Goal: Information Seeking & Learning: Learn about a topic

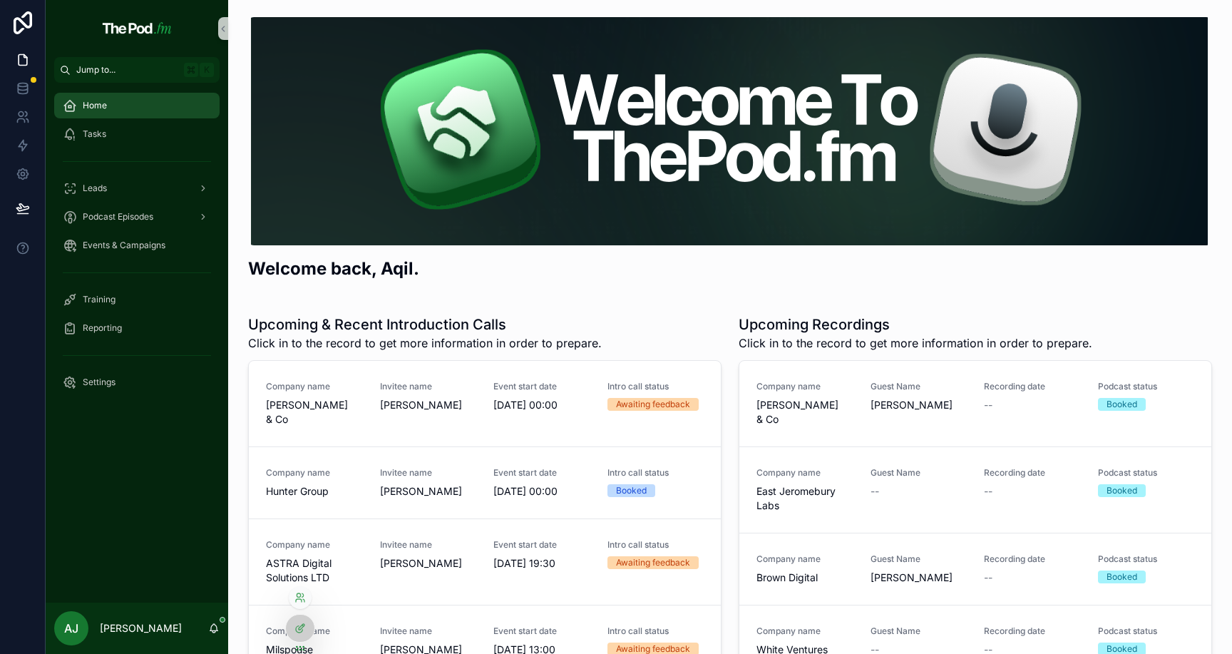
click at [307, 589] on div at bounding box center [300, 597] width 23 height 23
click at [305, 592] on icon at bounding box center [300, 597] width 11 height 11
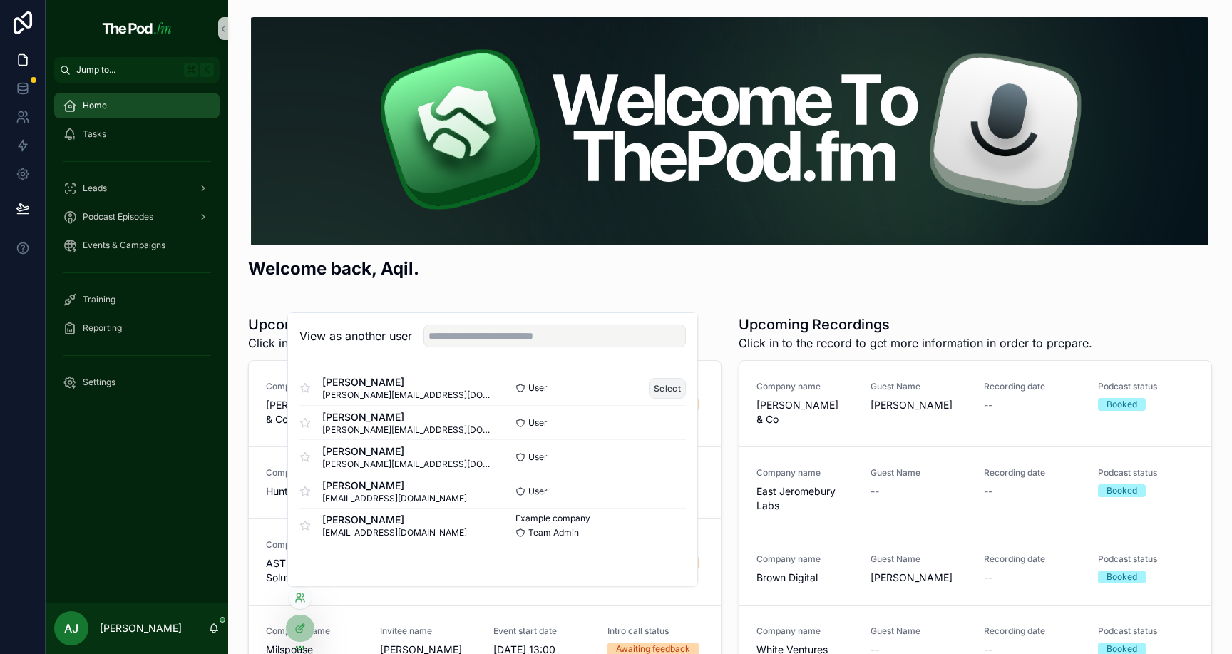
click at [662, 392] on button "Select" at bounding box center [667, 388] width 37 height 21
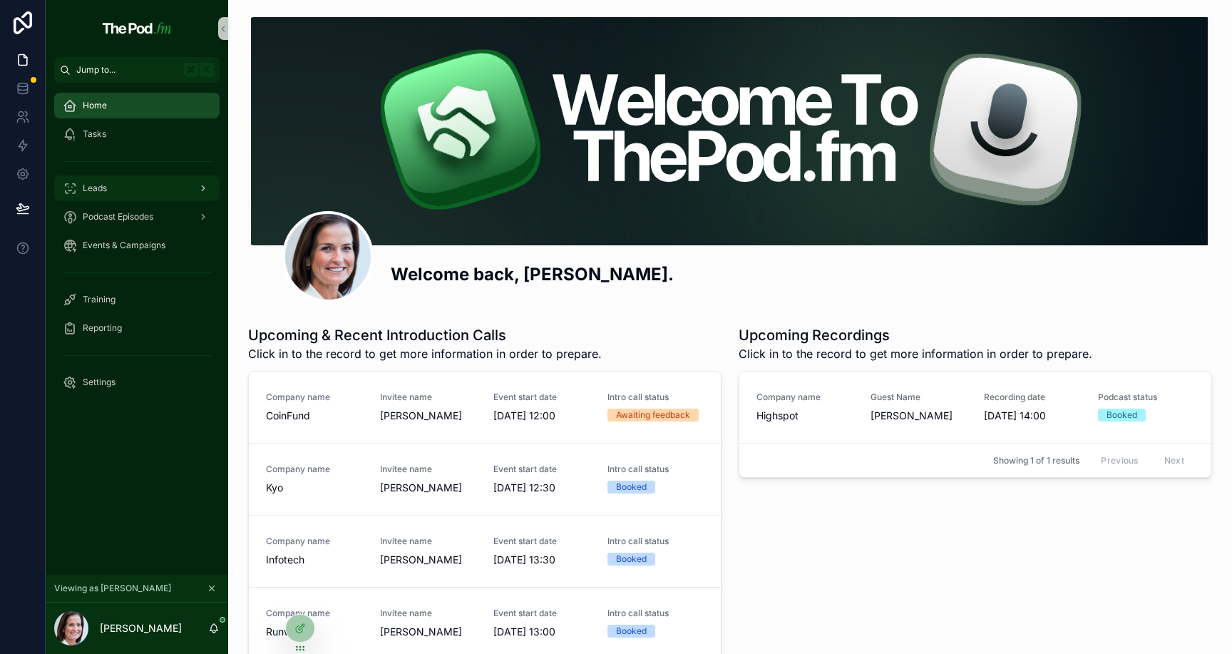
click at [152, 183] on div "Leads" at bounding box center [137, 188] width 148 height 23
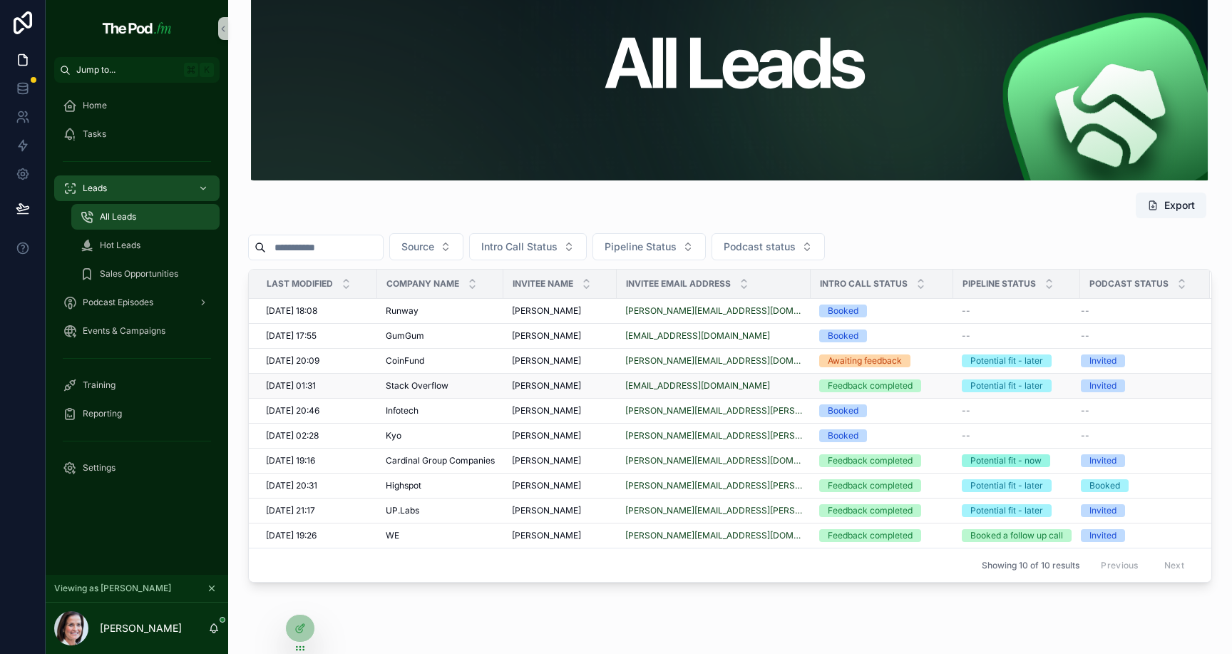
scroll to position [70, 0]
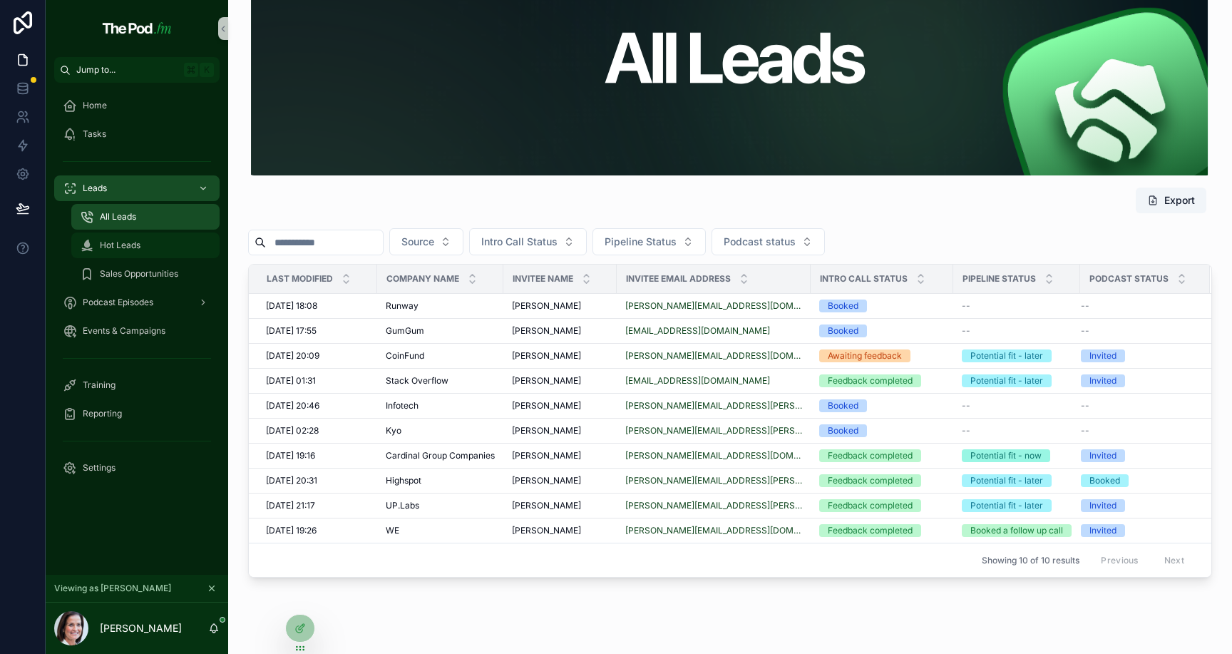
click at [180, 242] on div "Hot Leads" at bounding box center [145, 245] width 131 height 23
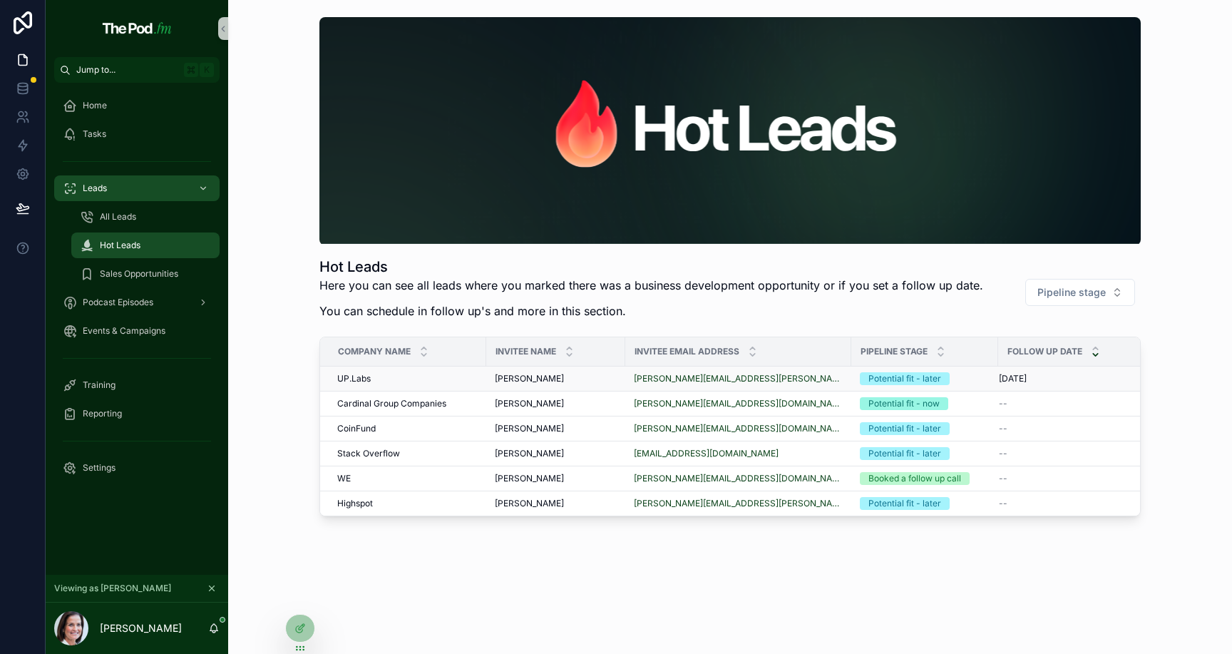
click at [437, 384] on td "UP.Labs UP.Labs" at bounding box center [403, 379] width 166 height 25
click at [435, 379] on div "UP.Labs UP.Labs" at bounding box center [407, 378] width 140 height 11
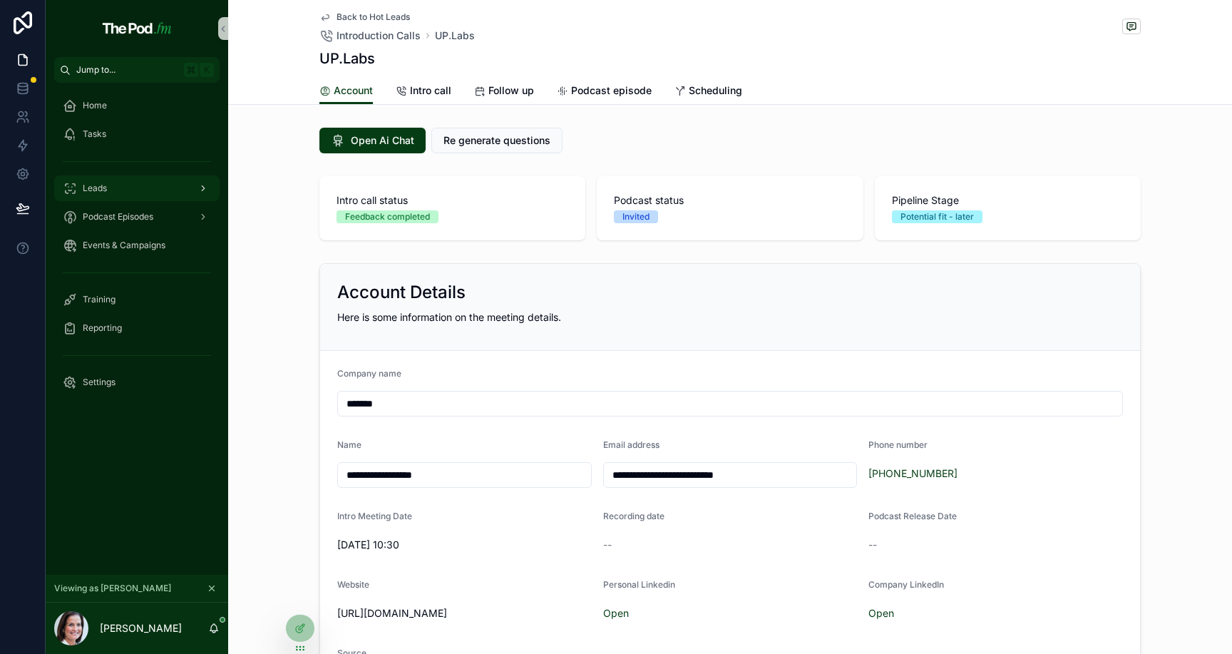
click at [168, 196] on div "Leads" at bounding box center [137, 188] width 148 height 23
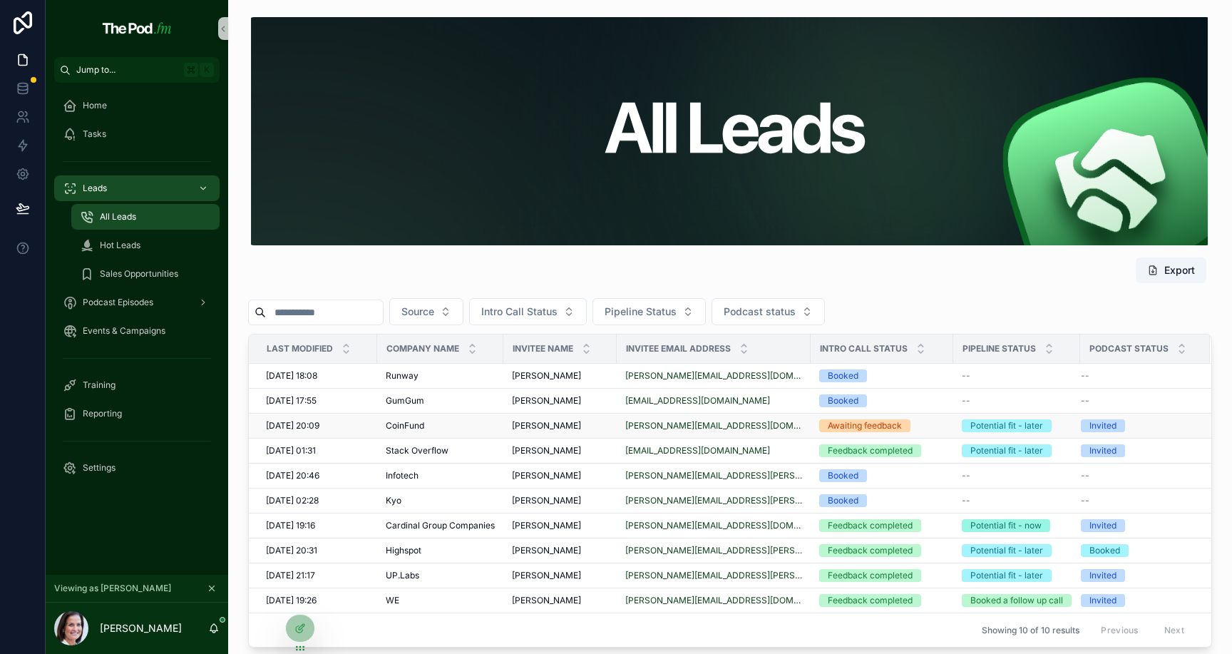
click at [469, 421] on div "CoinFund CoinFund" at bounding box center [440, 425] width 109 height 11
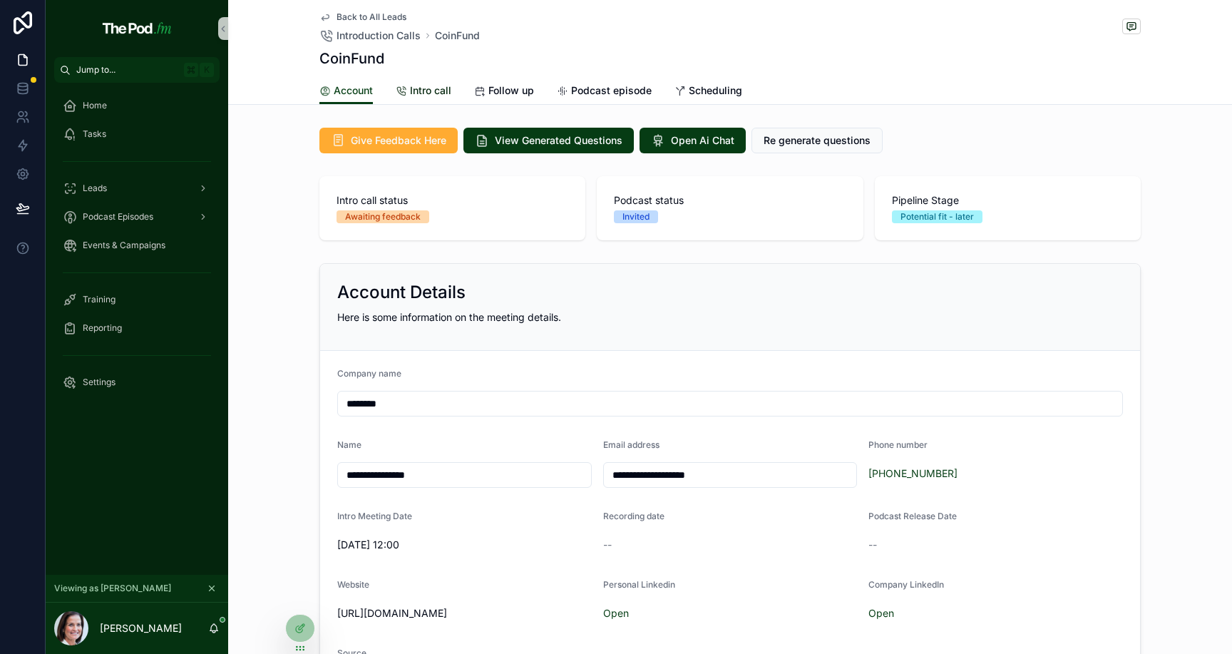
click at [439, 86] on span "Intro call" at bounding box center [430, 90] width 41 height 14
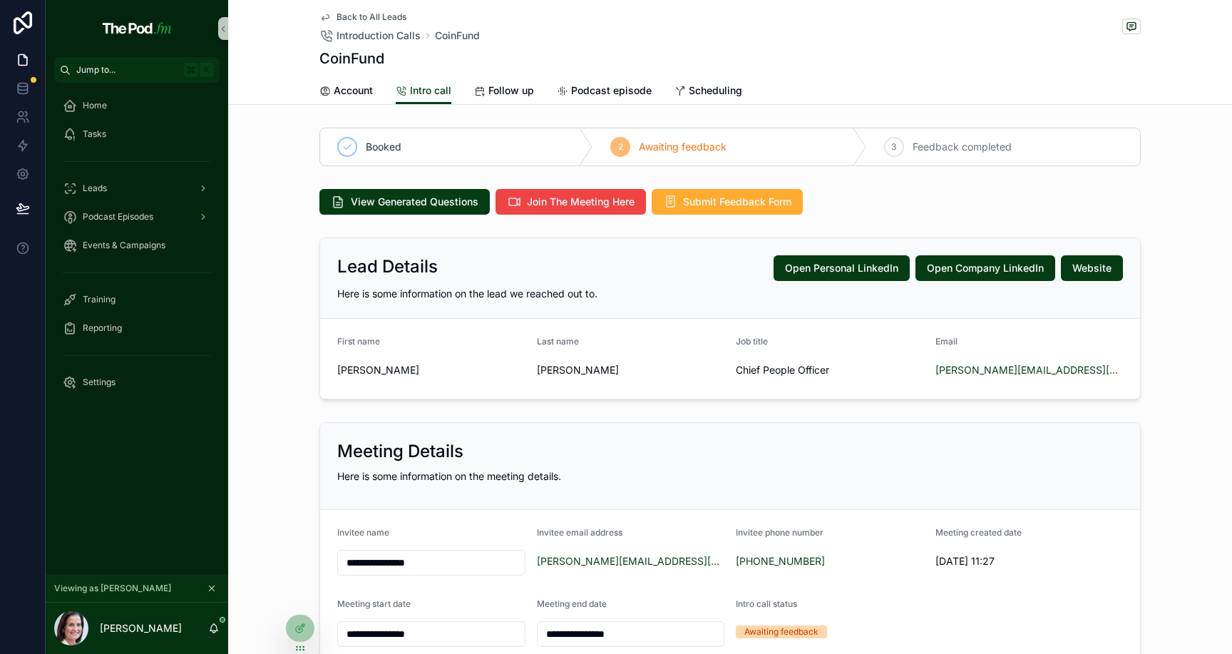
click at [894, 148] on span "3" at bounding box center [893, 146] width 5 height 11
click at [295, 620] on div at bounding box center [300, 628] width 29 height 27
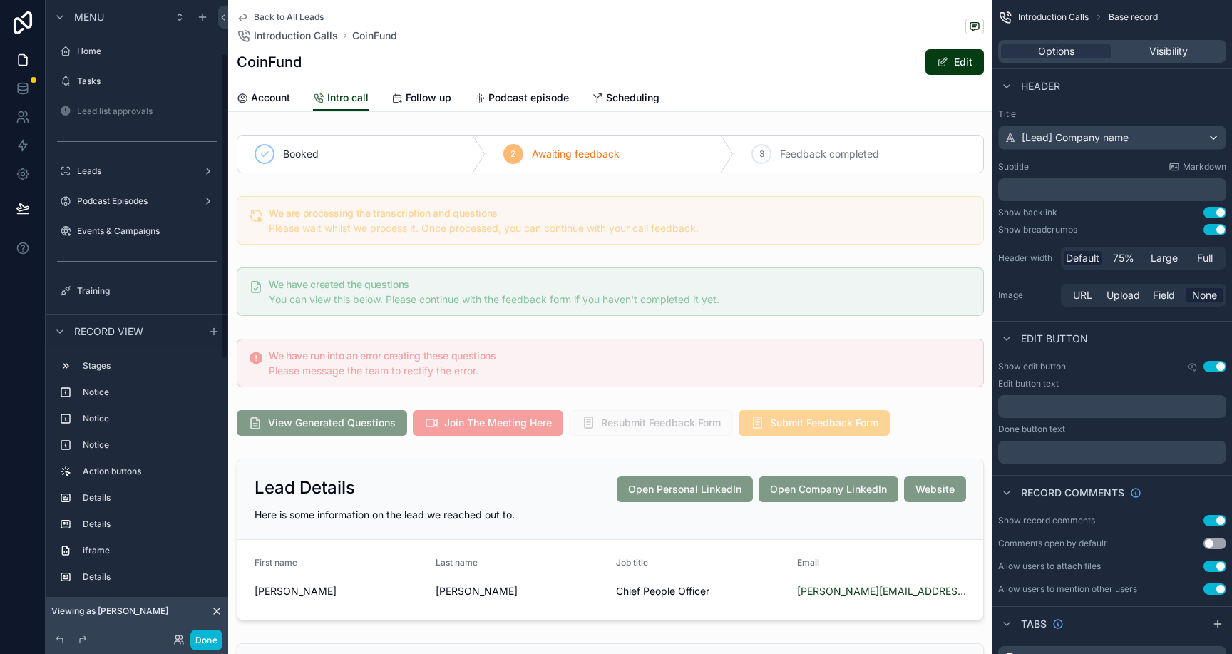
scroll to position [111, 0]
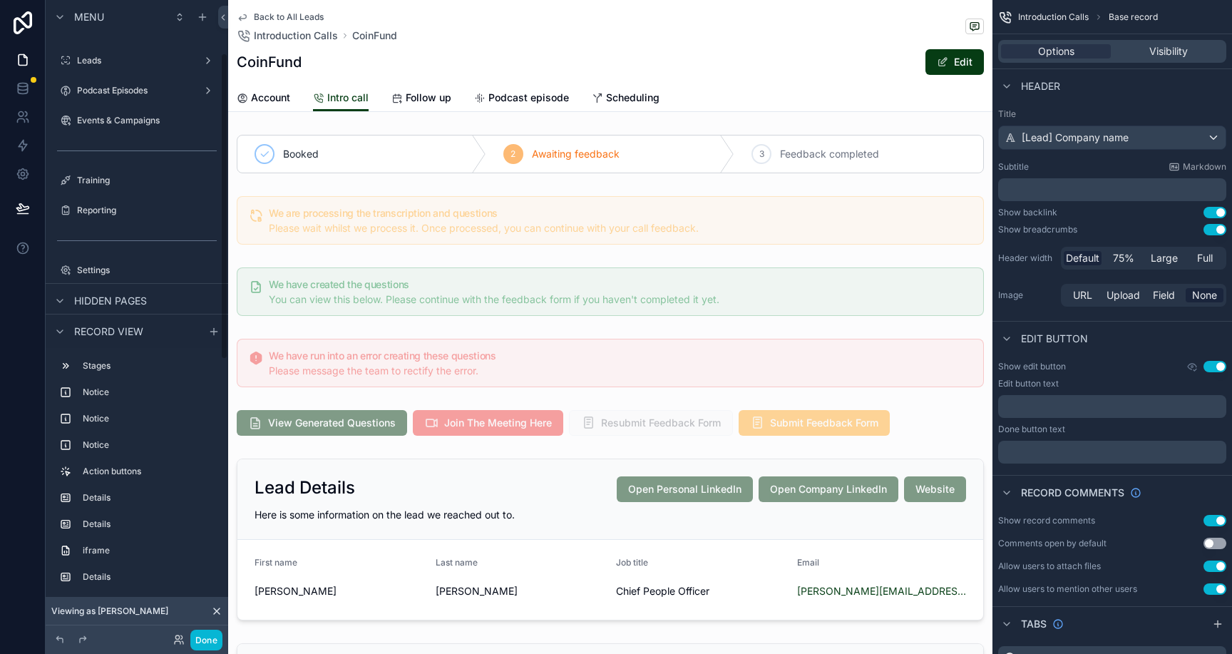
click at [814, 158] on div "scrollable content" at bounding box center [610, 154] width 765 height 50
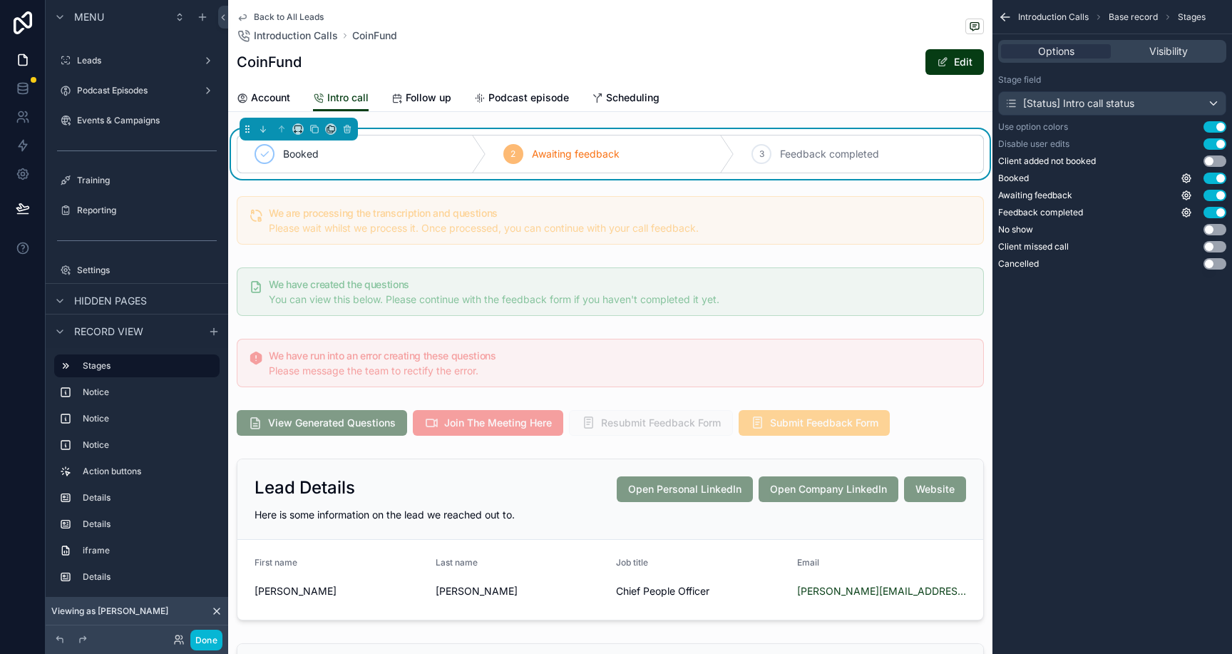
click at [1217, 143] on button "Use setting" at bounding box center [1215, 143] width 23 height 11
click at [207, 638] on button "Done" at bounding box center [206, 640] width 32 height 21
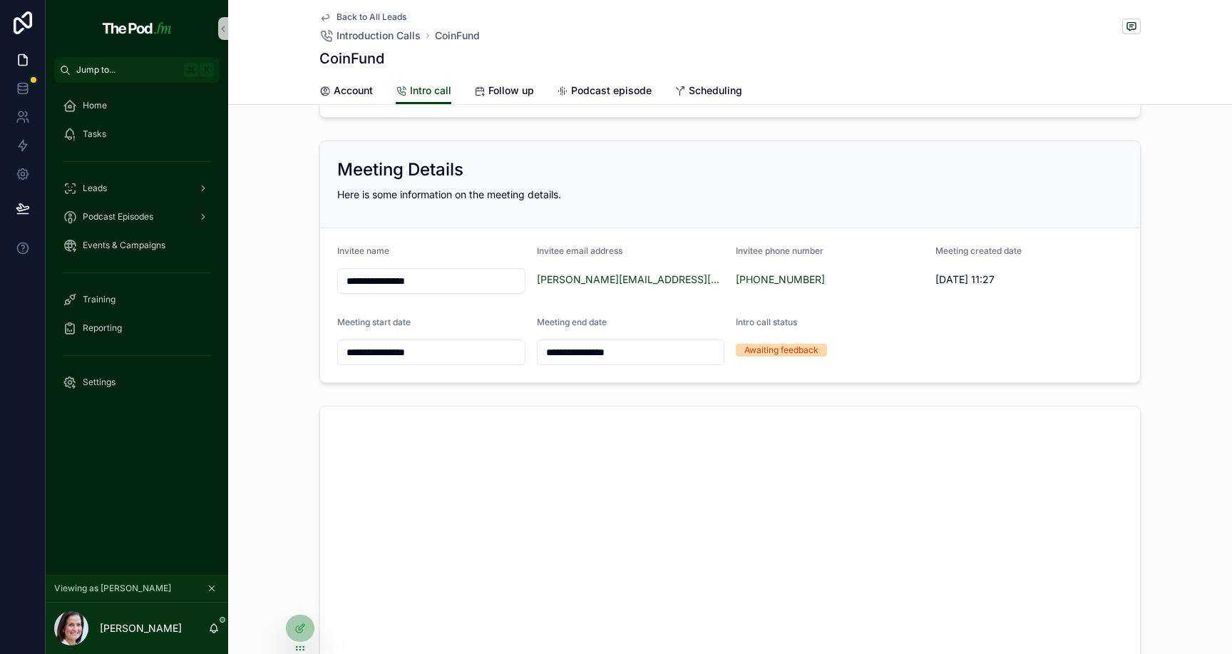
scroll to position [0, 0]
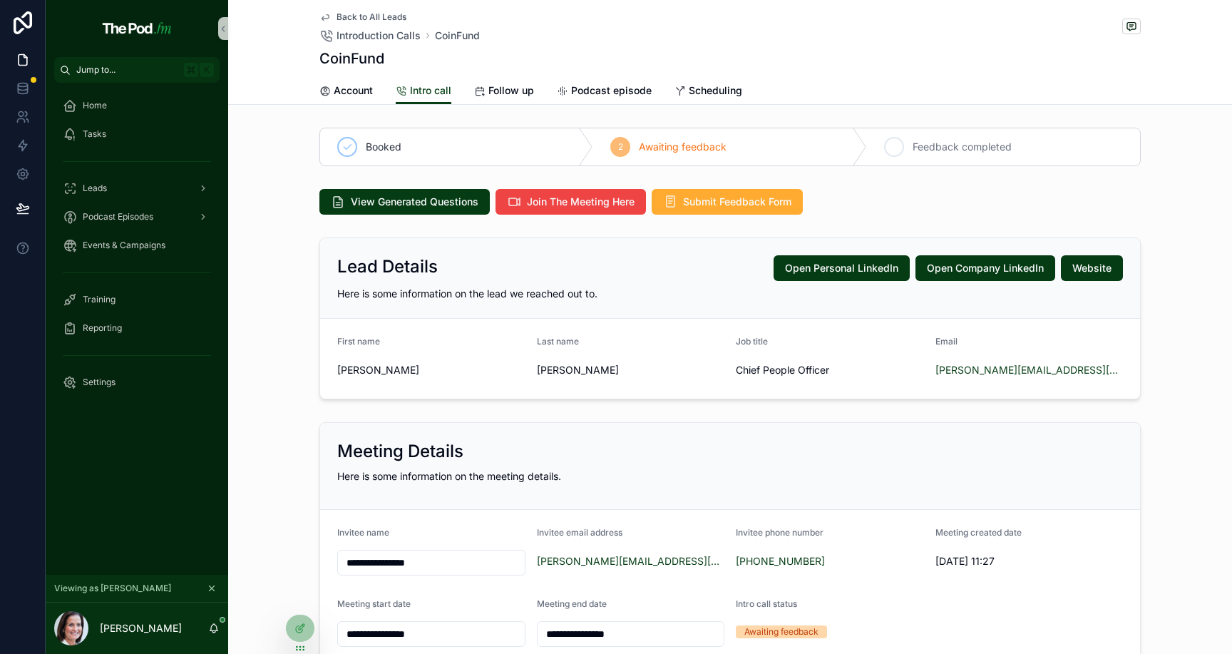
click at [909, 145] on div "3 Feedback completed" at bounding box center [1003, 146] width 273 height 37
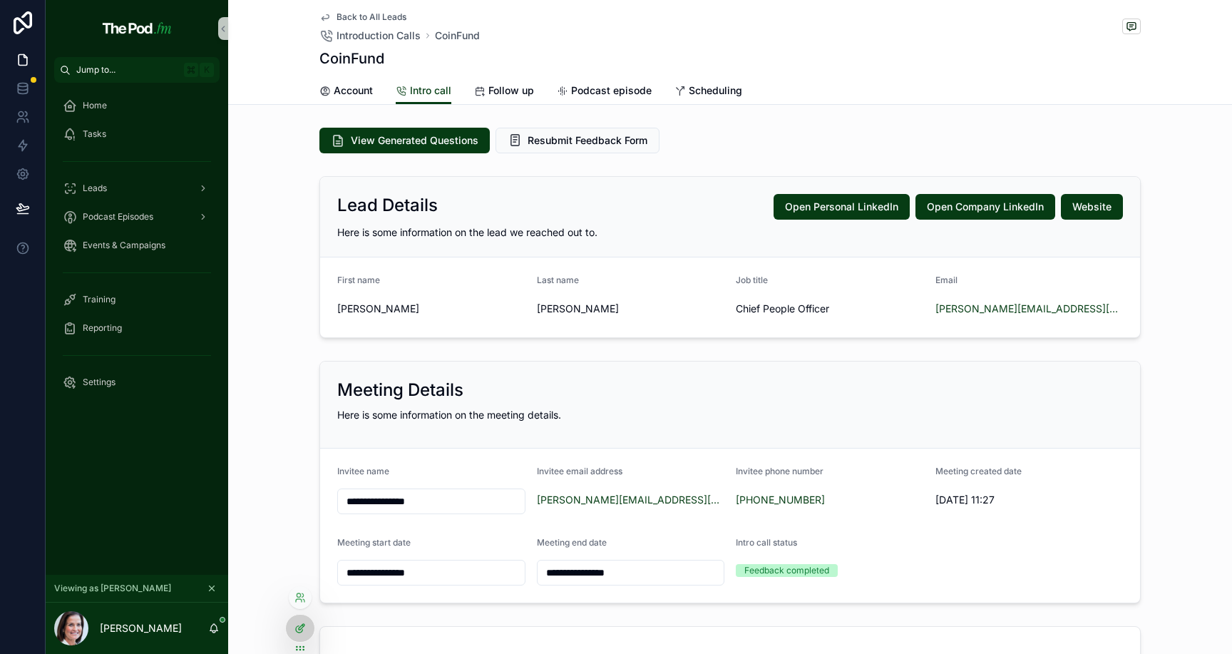
click at [299, 625] on icon at bounding box center [300, 628] width 11 height 11
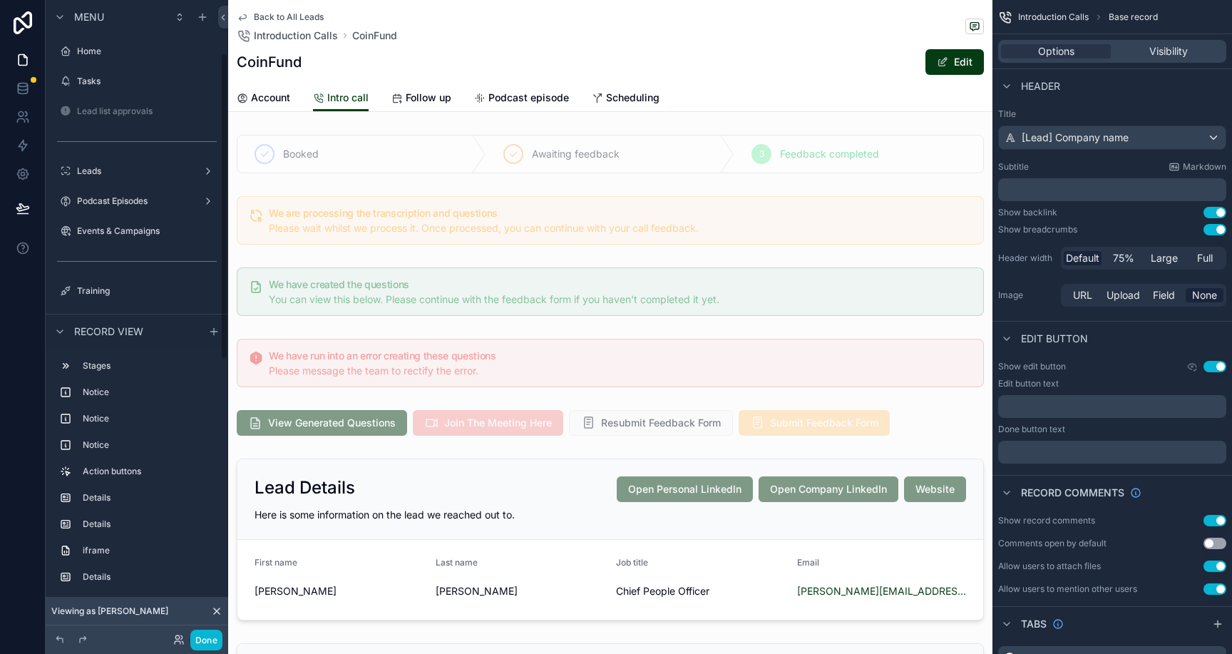
scroll to position [111, 0]
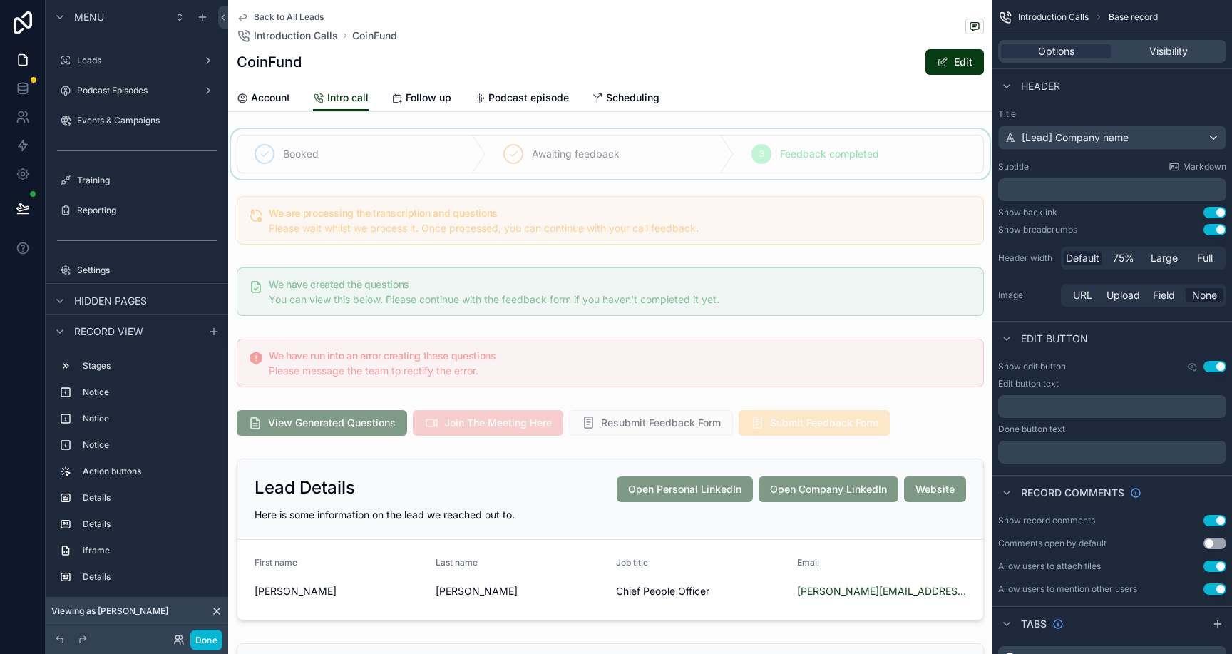
click at [683, 155] on div "scrollable content" at bounding box center [610, 154] width 765 height 50
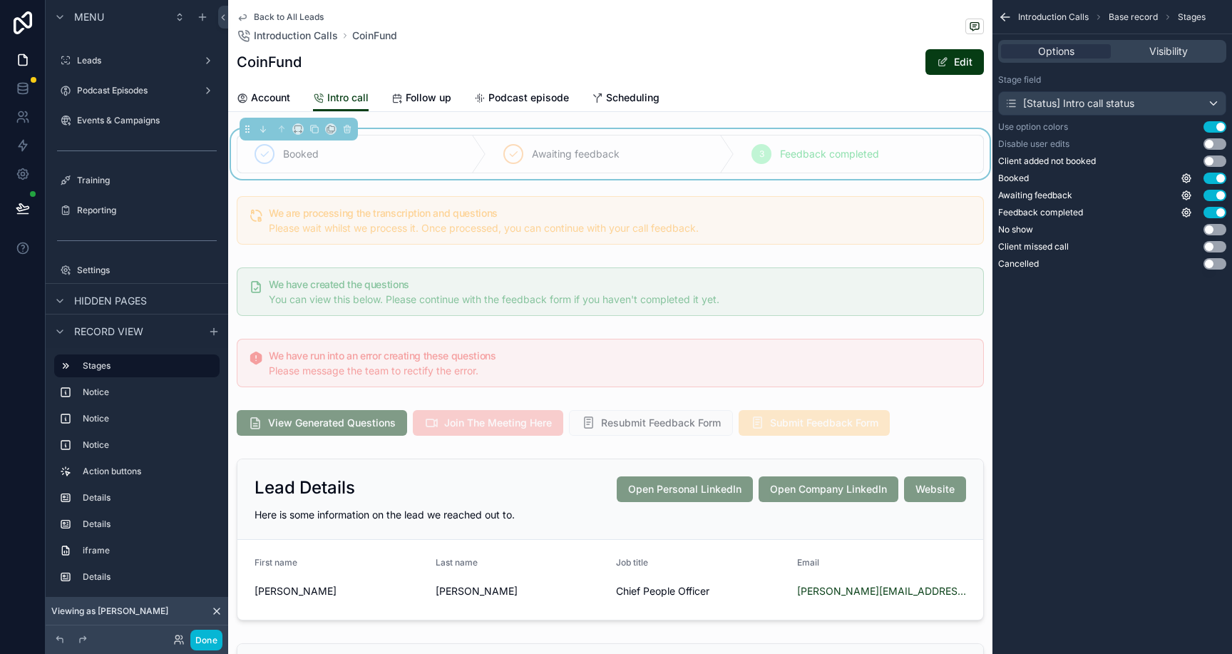
click at [1214, 143] on button "Use setting" at bounding box center [1215, 143] width 23 height 11
click at [208, 641] on button "Done" at bounding box center [206, 640] width 32 height 21
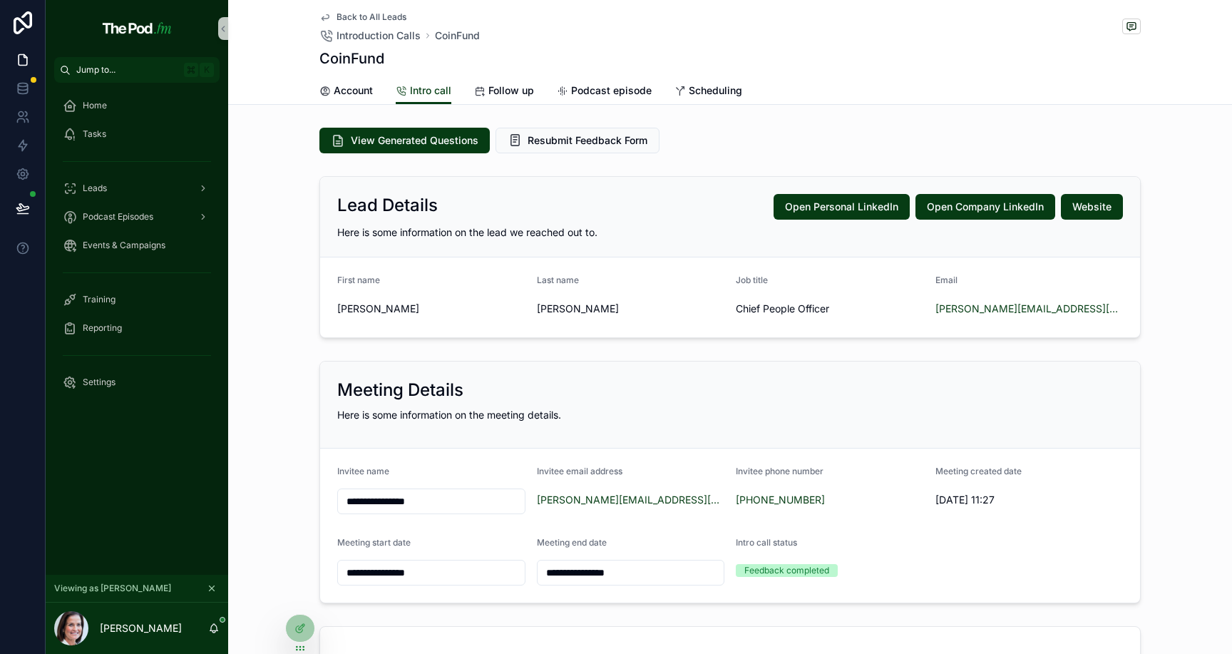
click at [354, 10] on div "Back to All Leads Introduction Calls CoinFund CoinFund" at bounding box center [731, 38] width 822 height 77
click at [354, 15] on span "Back to All Leads" at bounding box center [372, 16] width 70 height 11
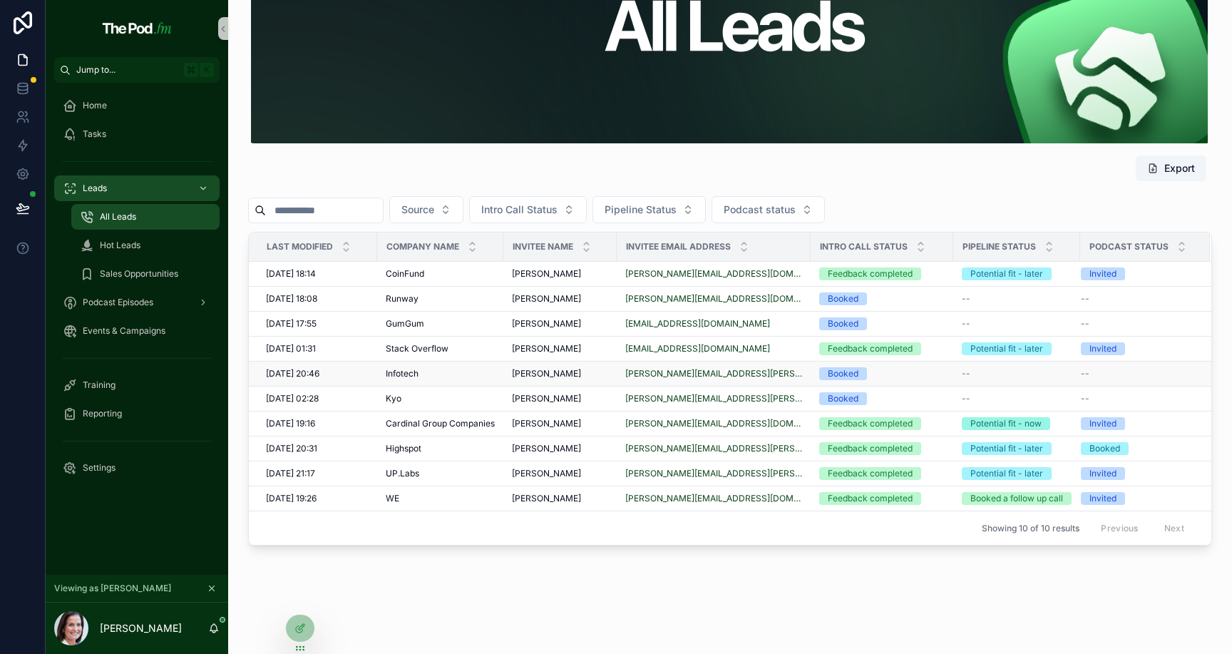
scroll to position [126, 0]
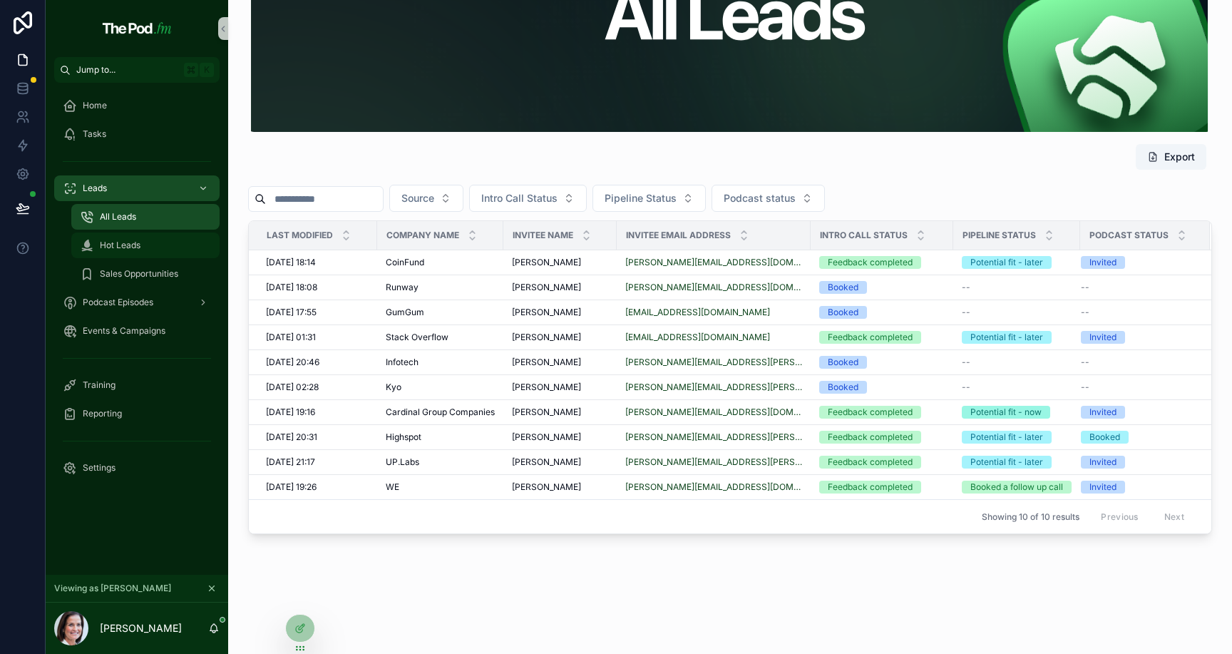
click at [118, 247] on span "Hot Leads" at bounding box center [120, 245] width 41 height 11
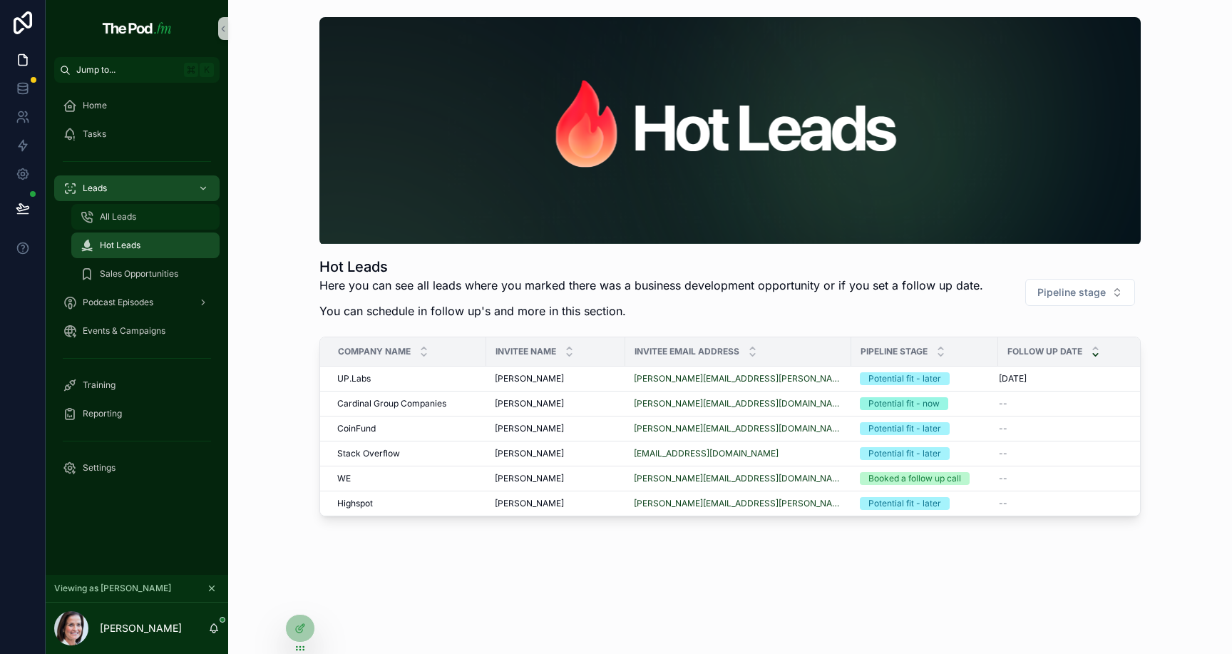
click at [145, 205] on link "All Leads" at bounding box center [145, 217] width 148 height 26
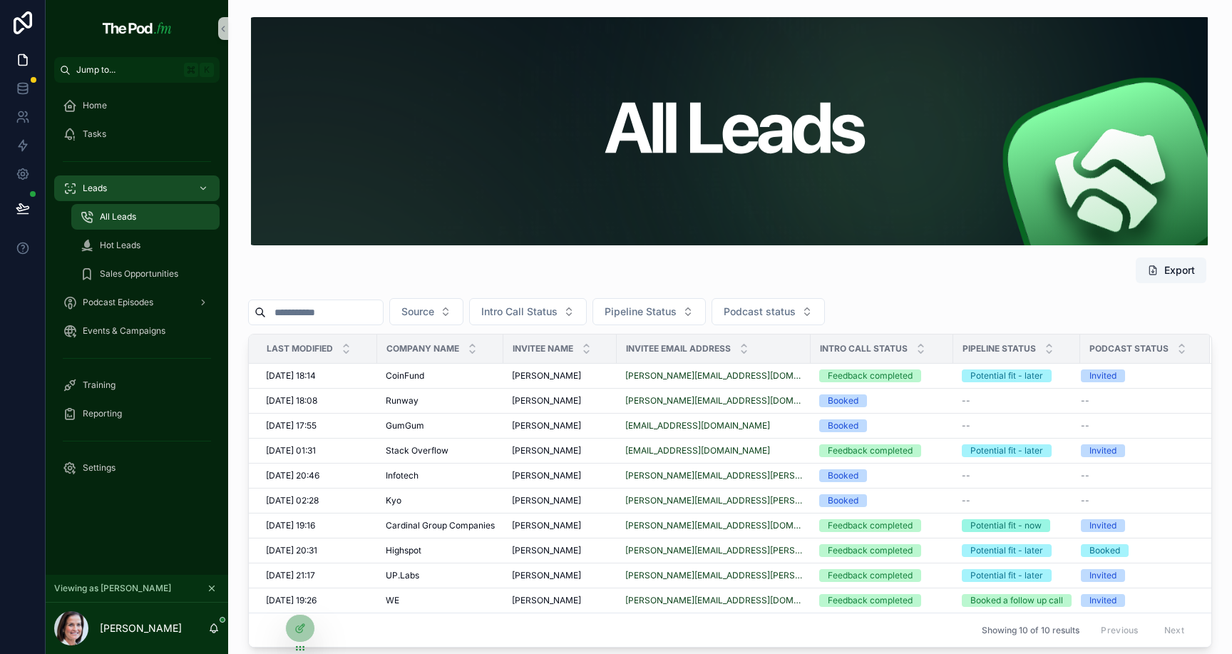
scroll to position [126, 0]
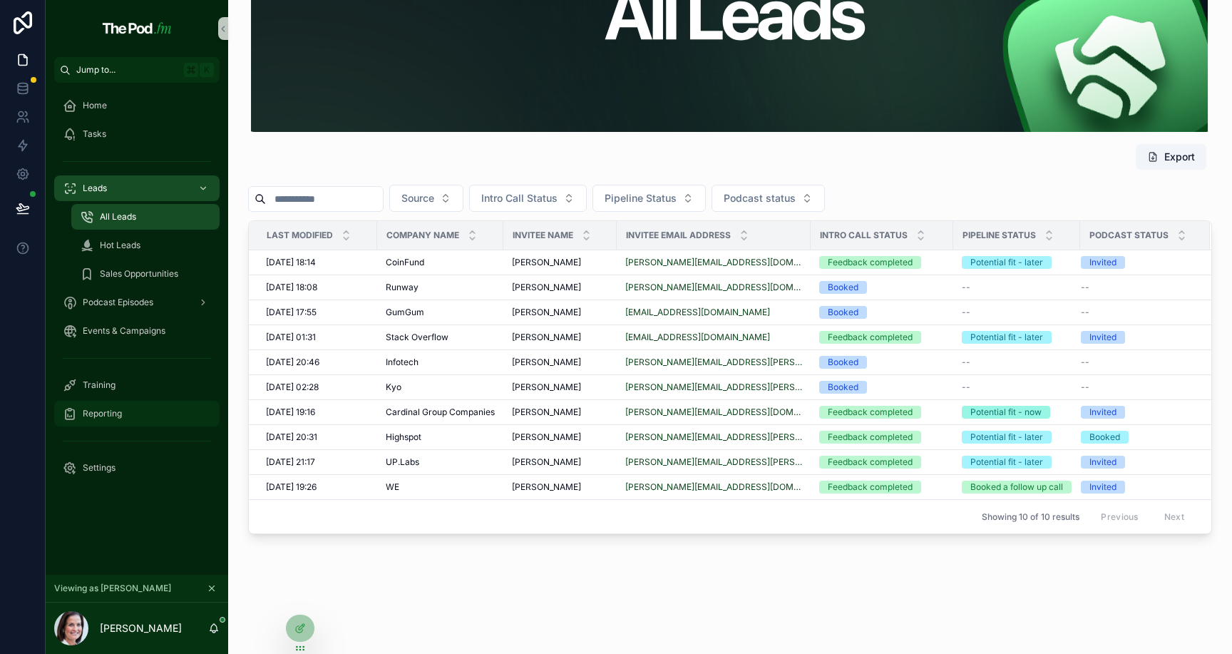
click at [122, 419] on div "Reporting" at bounding box center [137, 413] width 148 height 23
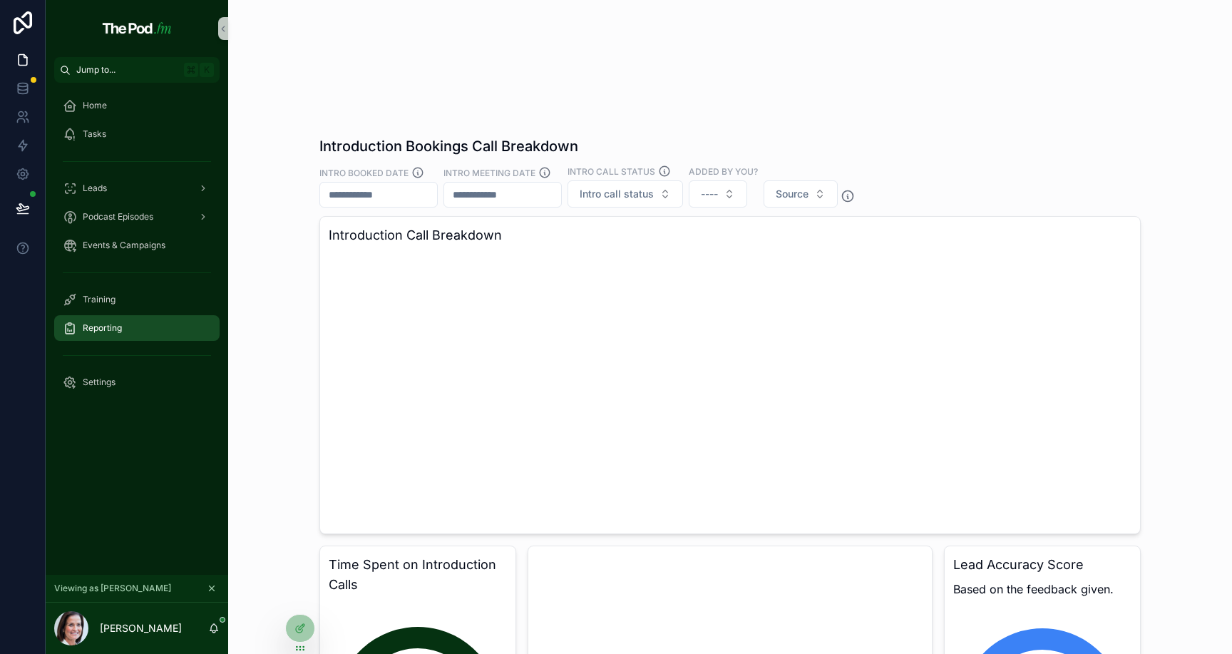
scroll to position [126, 0]
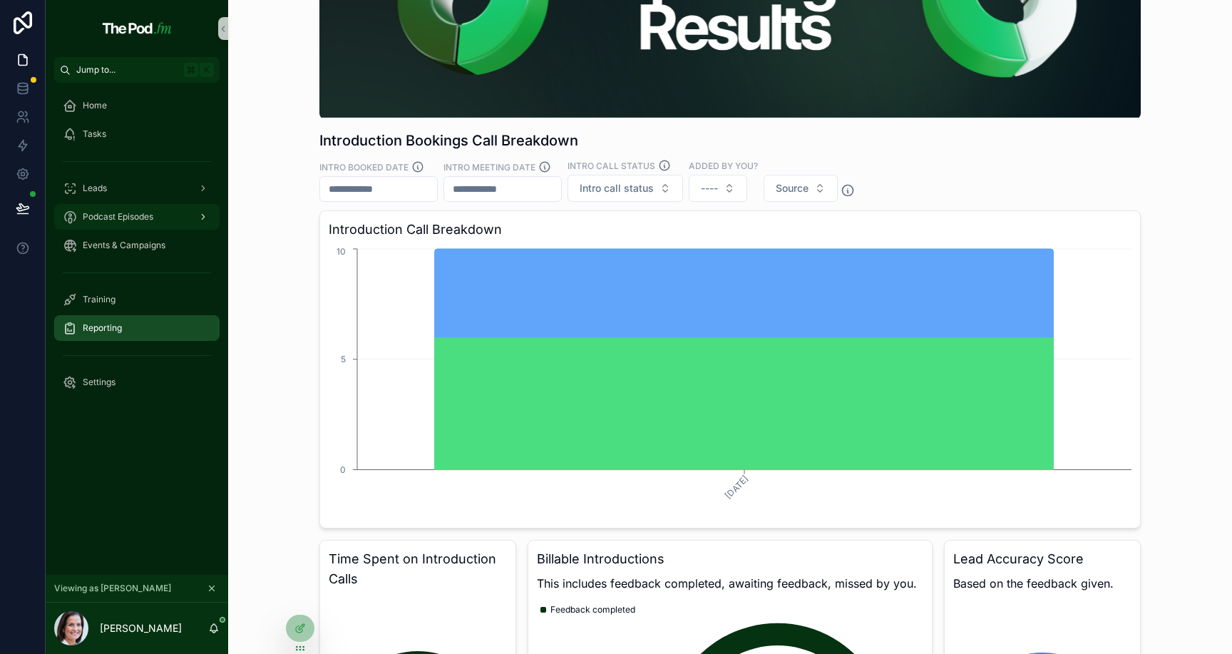
click at [169, 212] on div "Podcast Episodes" at bounding box center [137, 216] width 148 height 23
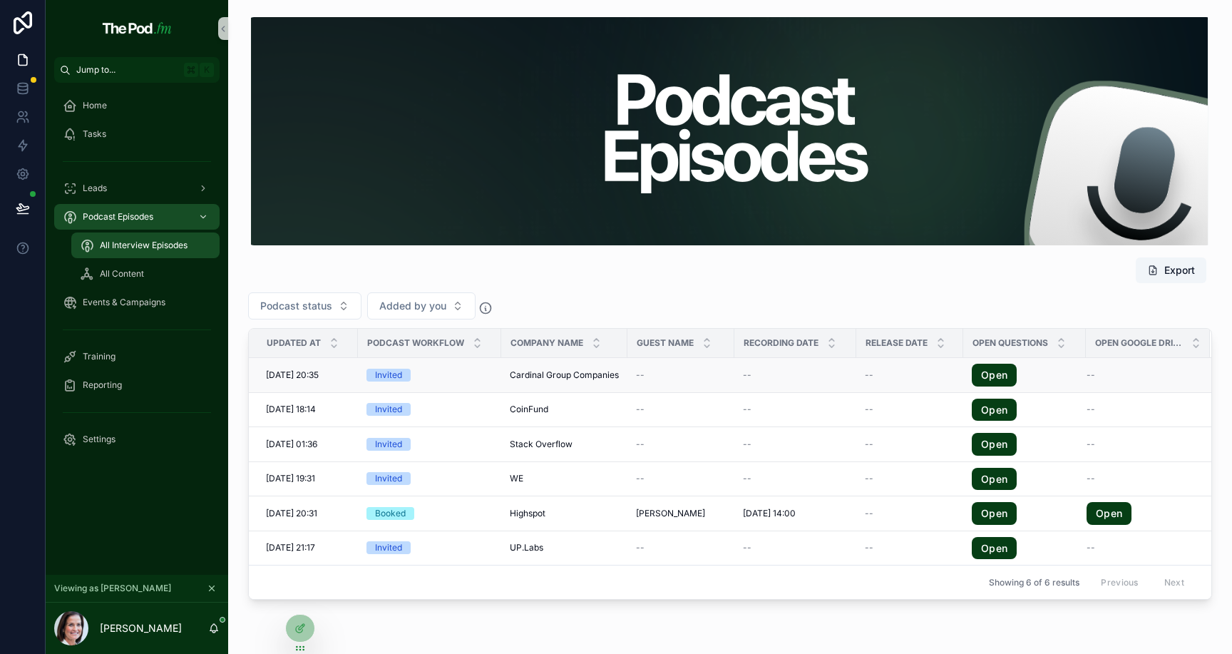
click at [519, 378] on span "Cardinal Group Companies" at bounding box center [564, 374] width 109 height 11
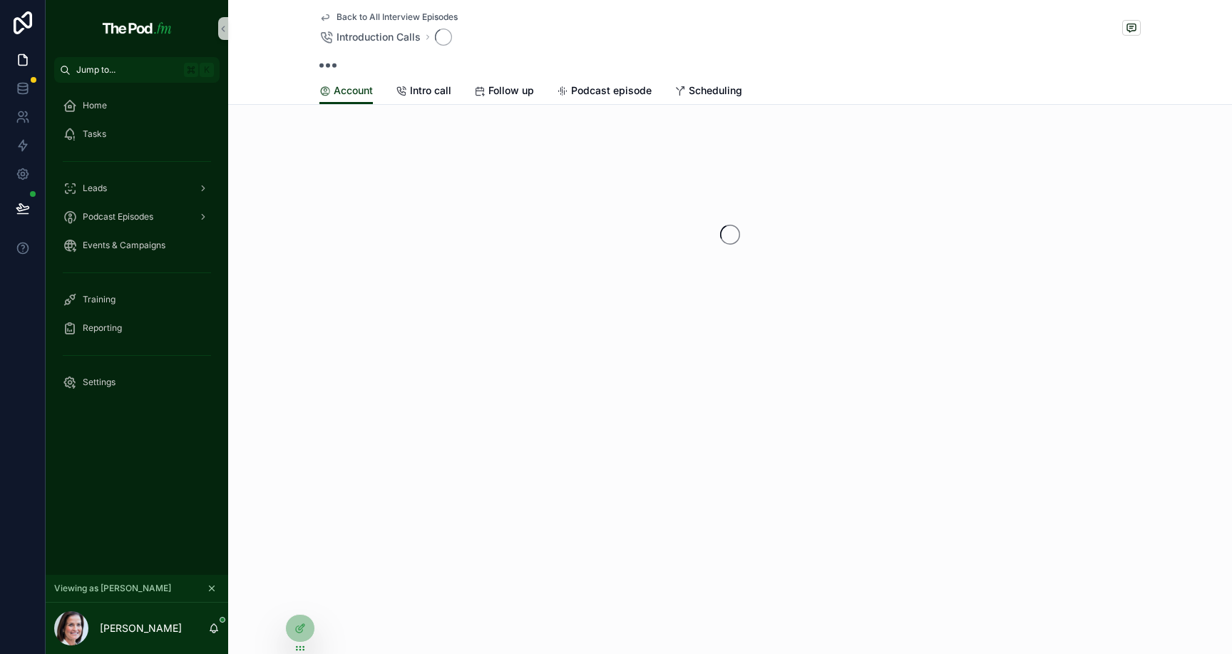
click at [519, 378] on div "Back to All Interview Episodes Introduction Calls Account Account Intro call Fo…" at bounding box center [730, 219] width 1004 height 439
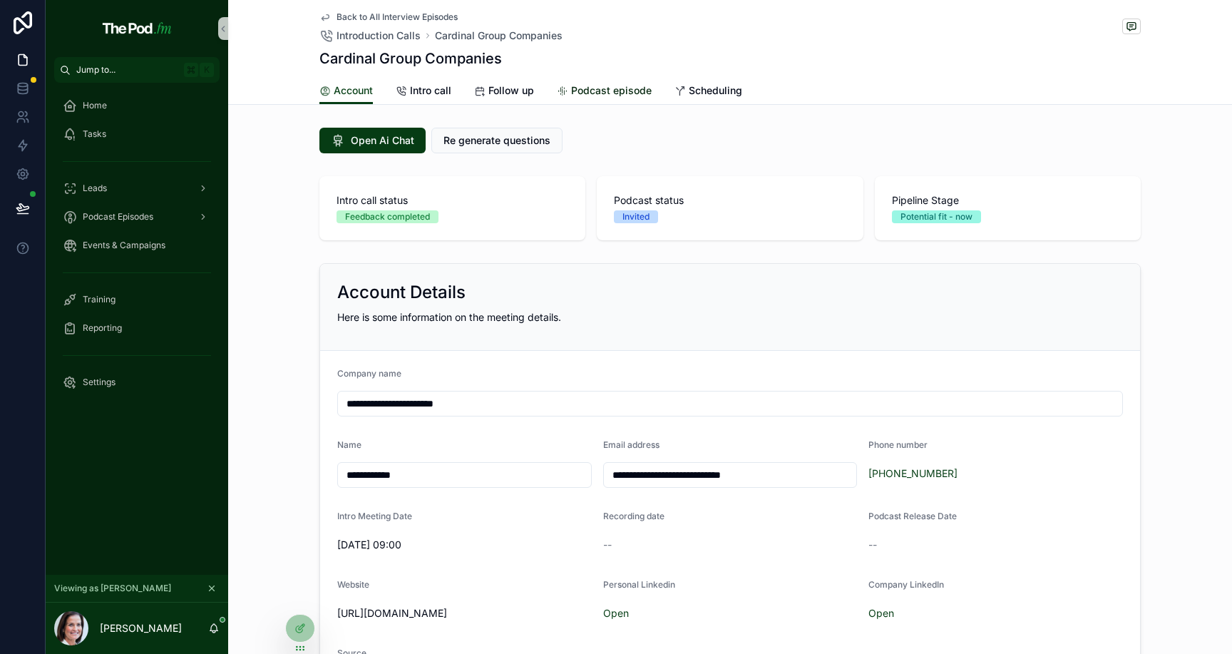
click at [577, 94] on span "Podcast episode" at bounding box center [611, 90] width 81 height 14
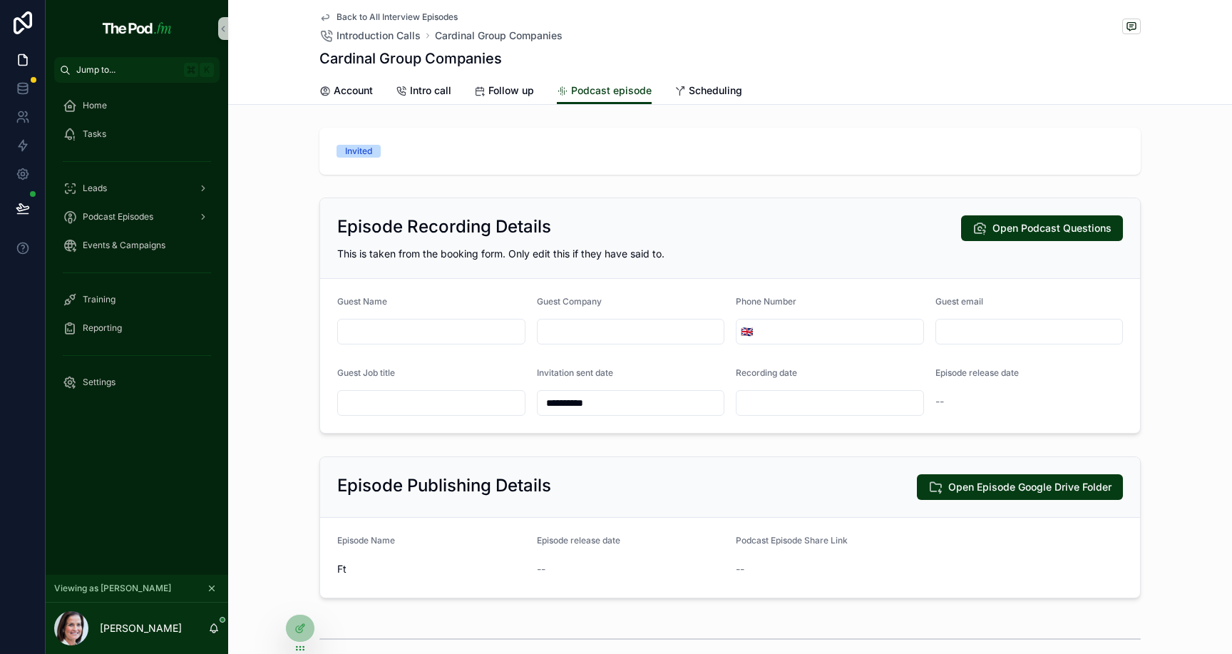
click at [384, 14] on span "Back to All Interview Episodes" at bounding box center [397, 16] width 121 height 11
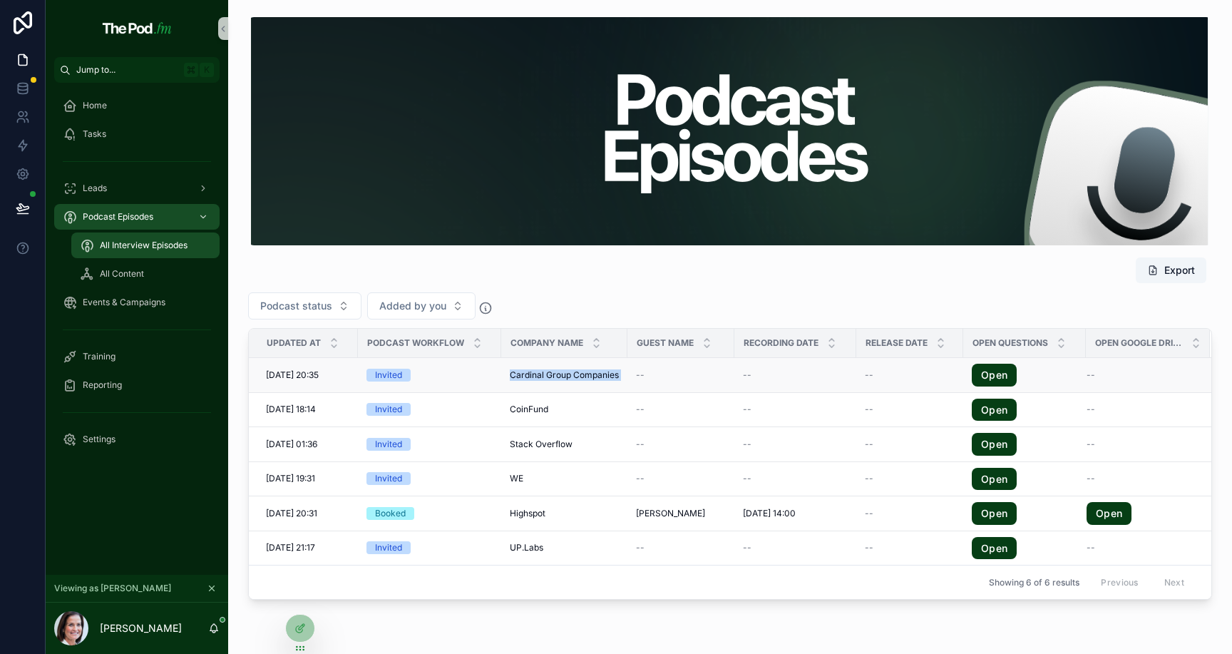
drag, startPoint x: 506, startPoint y: 374, endPoint x: 633, endPoint y: 374, distance: 126.2
click at [633, 374] on tr "[DATE] 20:35 [DATE] 20:35 Invited Cardinal Group Companies Cardinal Group Compa…" at bounding box center [730, 375] width 963 height 35
copy div "Cardinal Group Companies Cardinal Group Companies"
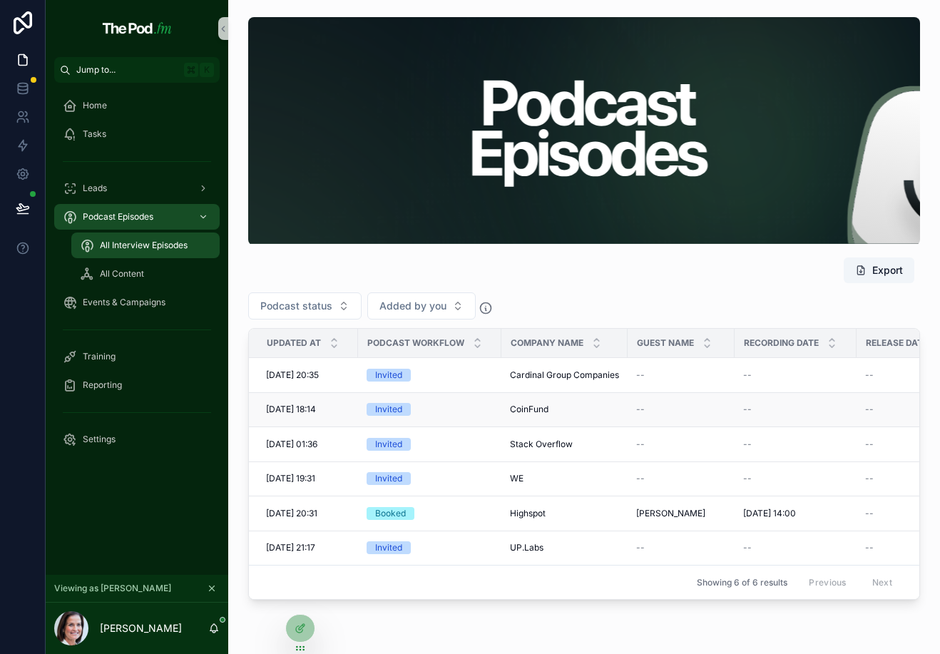
click at [524, 409] on span "CoinFund" at bounding box center [529, 409] width 39 height 11
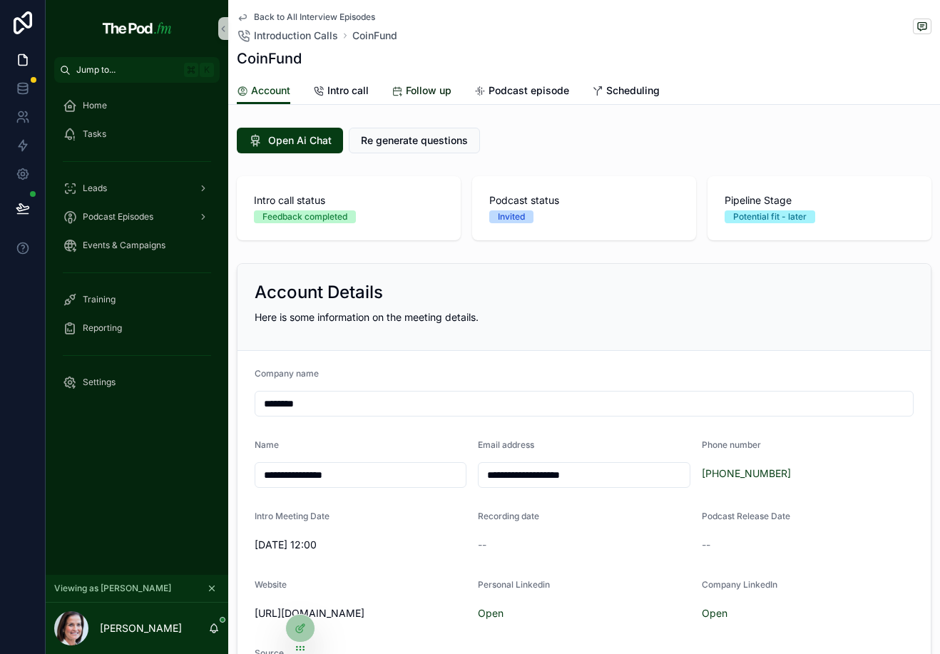
click at [446, 93] on span "Follow up" at bounding box center [429, 90] width 46 height 14
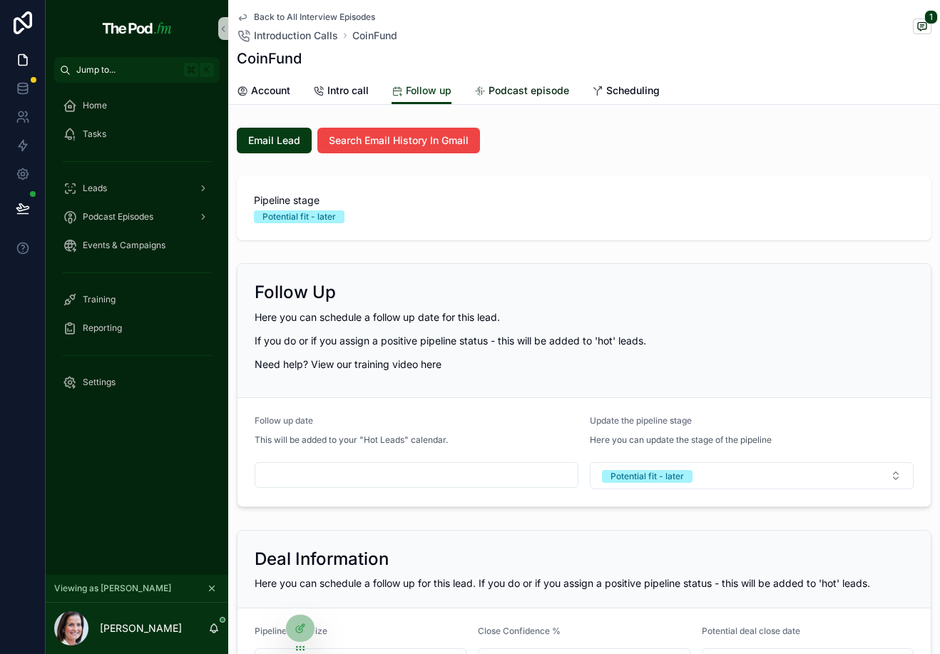
click at [516, 93] on span "Podcast episode" at bounding box center [529, 90] width 81 height 14
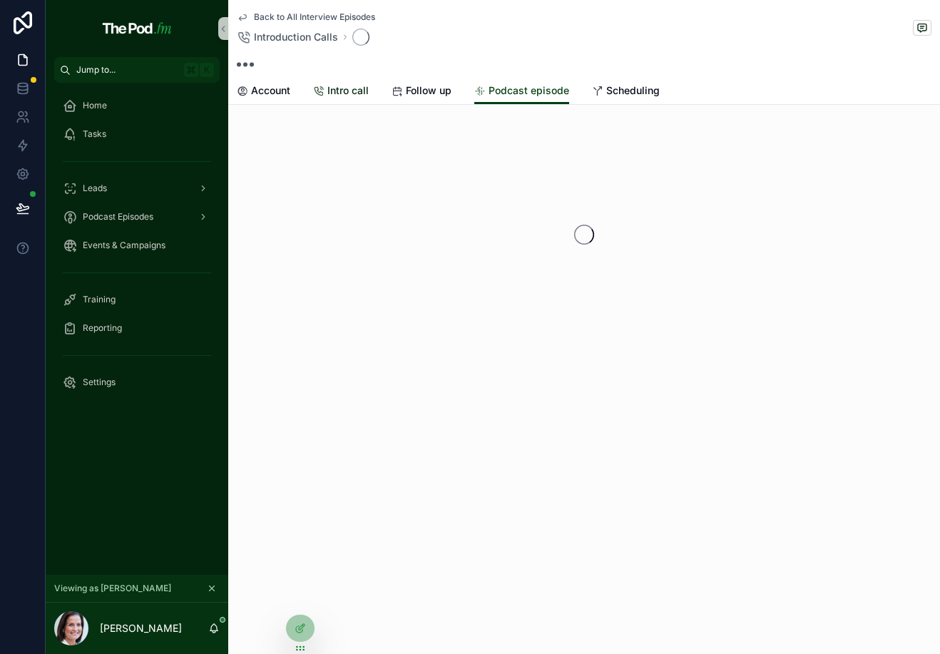
click at [345, 88] on span "Intro call" at bounding box center [347, 90] width 41 height 14
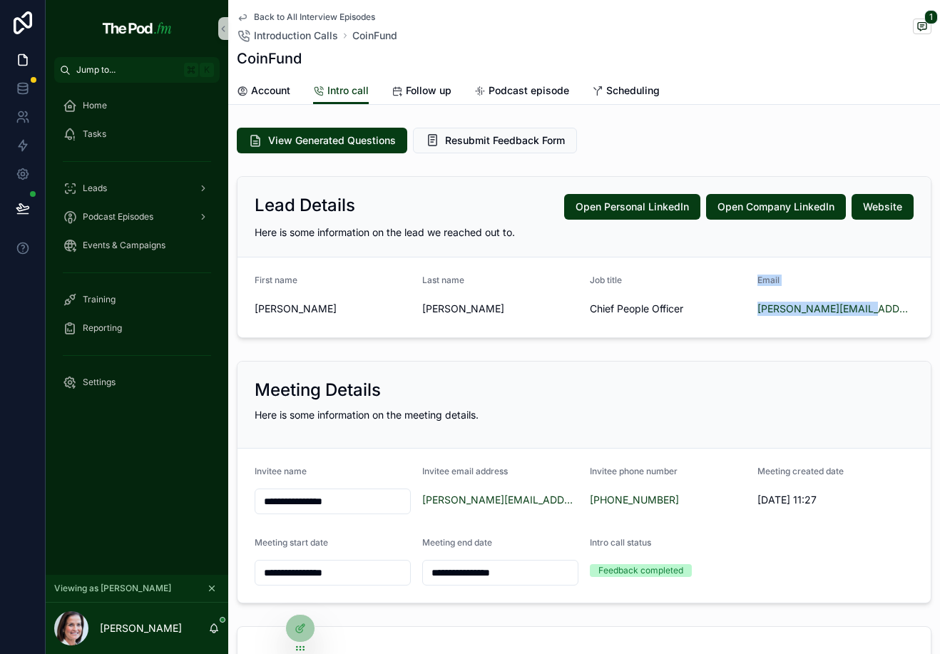
drag, startPoint x: 746, startPoint y: 312, endPoint x: 881, endPoint y: 311, distance: 134.8
click at [881, 311] on form "First name [PERSON_NAME] Last name [PERSON_NAME] title Chief People Officer Ema…" at bounding box center [583, 297] width 693 height 80
click at [881, 311] on div "[PERSON_NAME][EMAIL_ADDRESS][DOMAIN_NAME]" at bounding box center [835, 309] width 156 height 14
click at [352, 13] on span "Back to All Interview Episodes" at bounding box center [314, 16] width 121 height 11
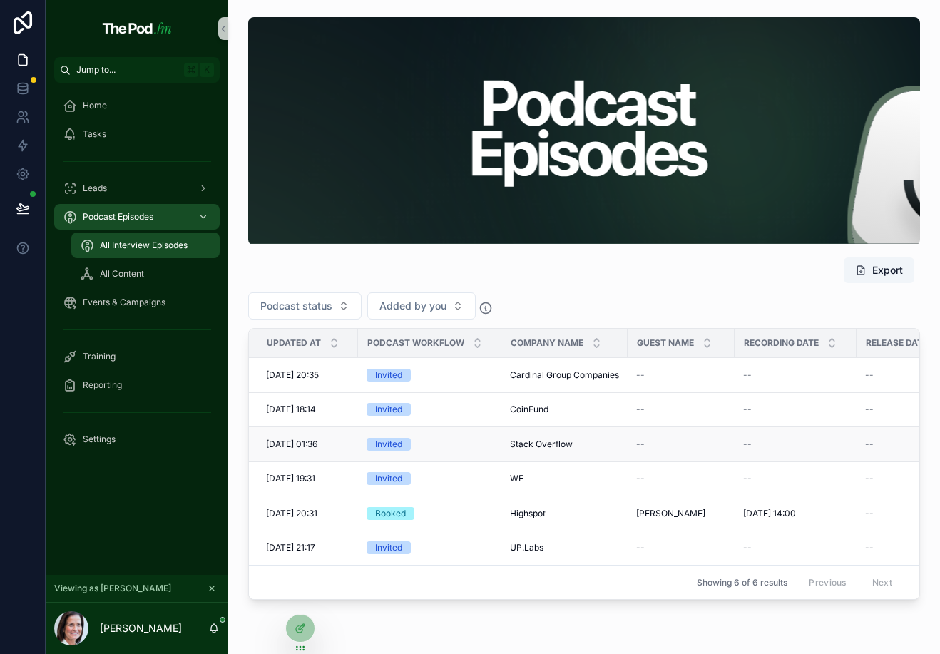
click at [549, 436] on td "Stack Overflow Stack Overflow" at bounding box center [564, 444] width 126 height 35
click at [548, 444] on span "Stack Overflow" at bounding box center [541, 444] width 63 height 11
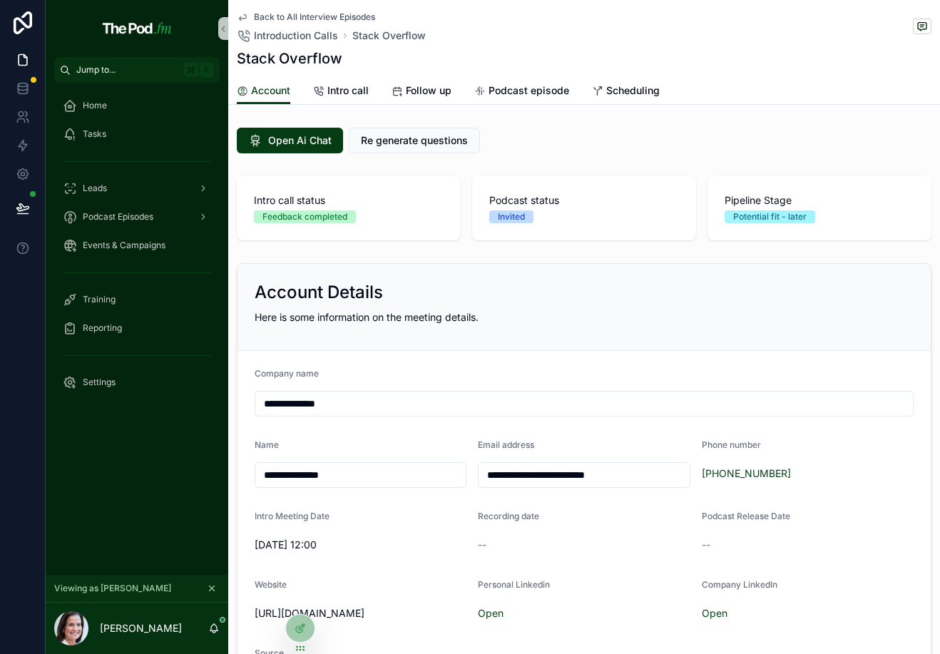
click at [313, 14] on span "Back to All Interview Episodes" at bounding box center [314, 16] width 121 height 11
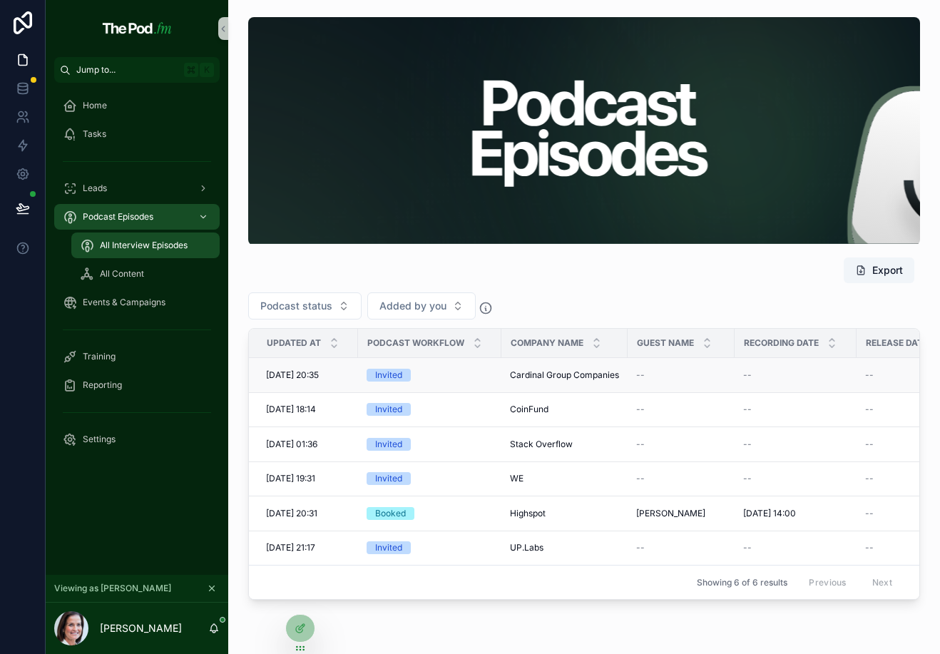
scroll to position [43, 0]
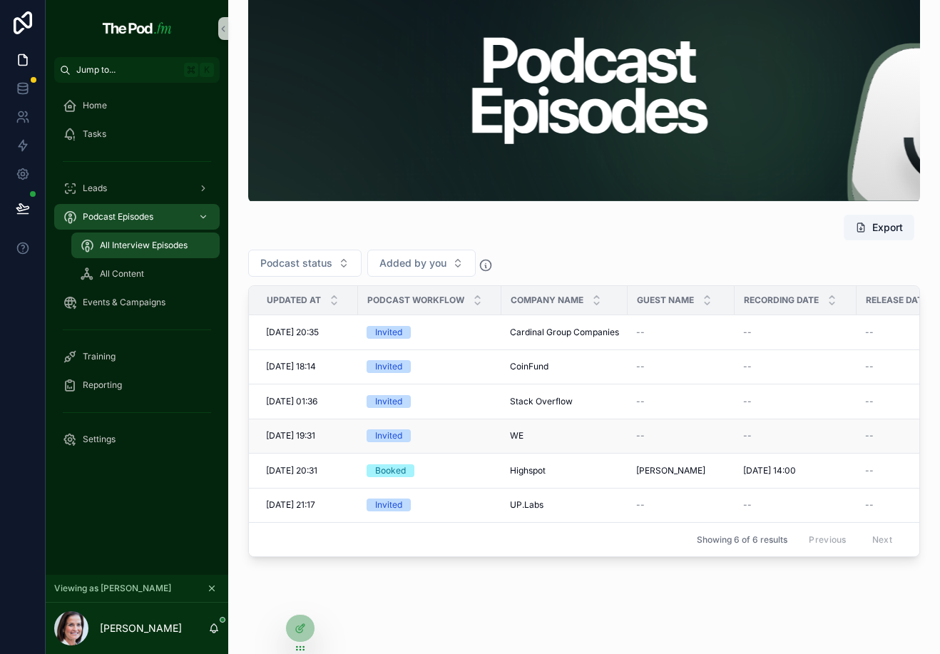
click at [525, 439] on div "WE WE" at bounding box center [564, 435] width 109 height 11
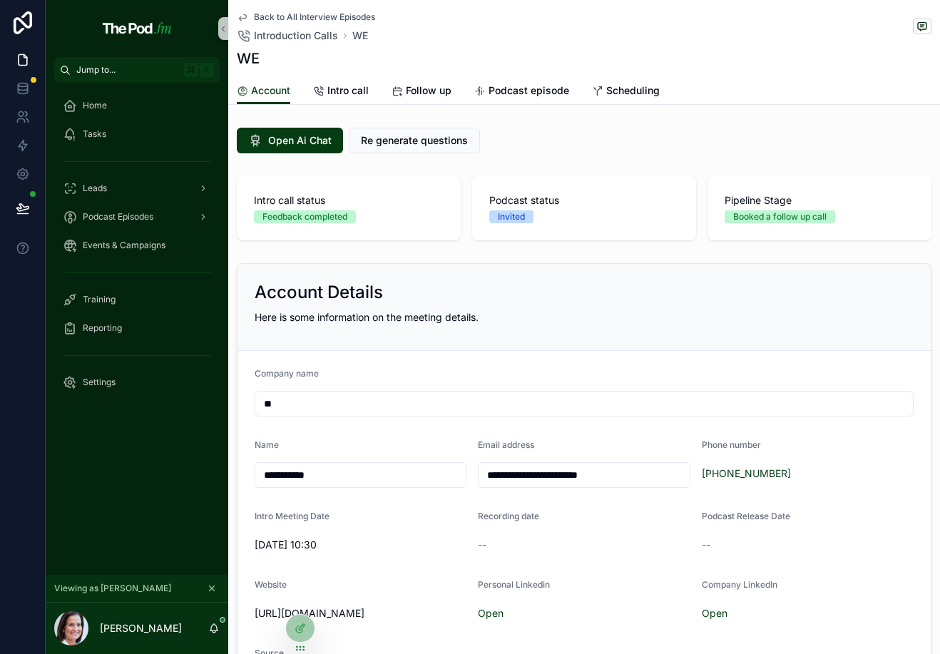
drag, startPoint x: 519, startPoint y: 477, endPoint x: 670, endPoint y: 477, distance: 150.5
click at [670, 477] on input "**********" at bounding box center [584, 475] width 210 height 20
click at [541, 360] on form "**********" at bounding box center [583, 530] width 693 height 359
click at [344, 11] on span "Back to All Interview Episodes" at bounding box center [314, 16] width 121 height 11
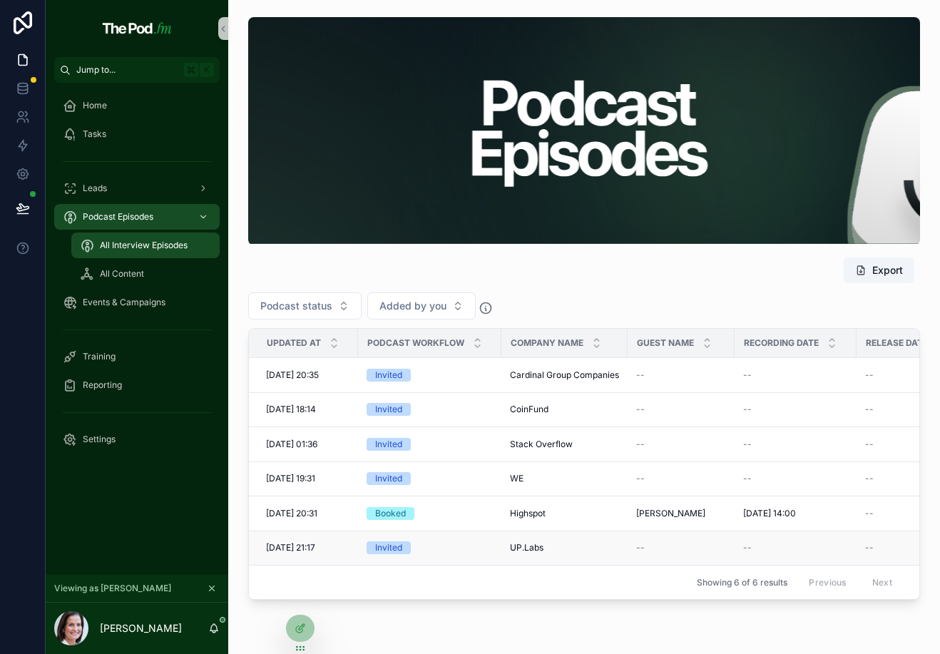
click at [536, 543] on span "UP.Labs" at bounding box center [527, 547] width 34 height 11
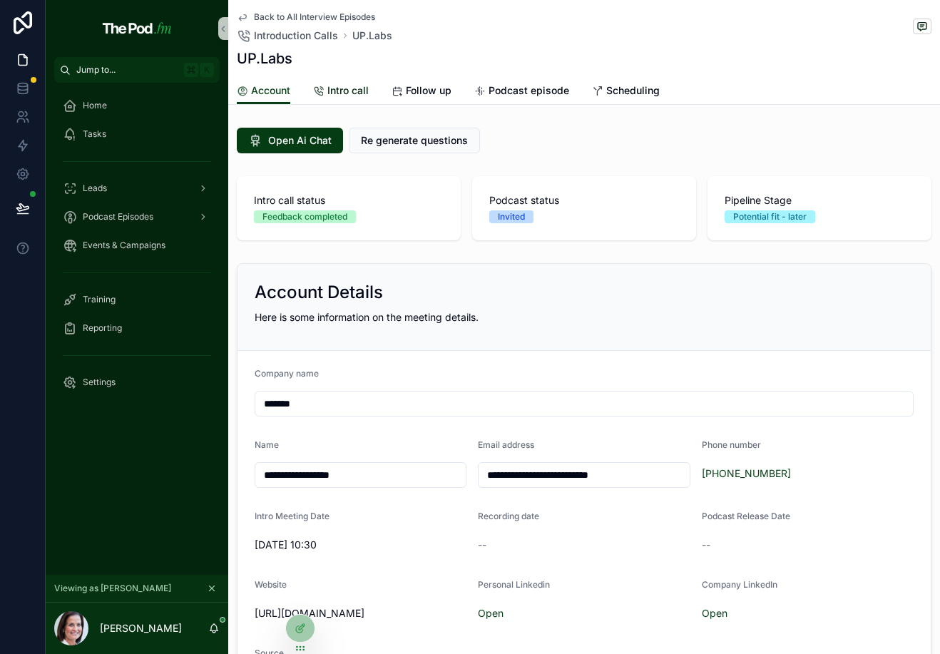
click at [359, 96] on span "Intro call" at bounding box center [347, 90] width 41 height 14
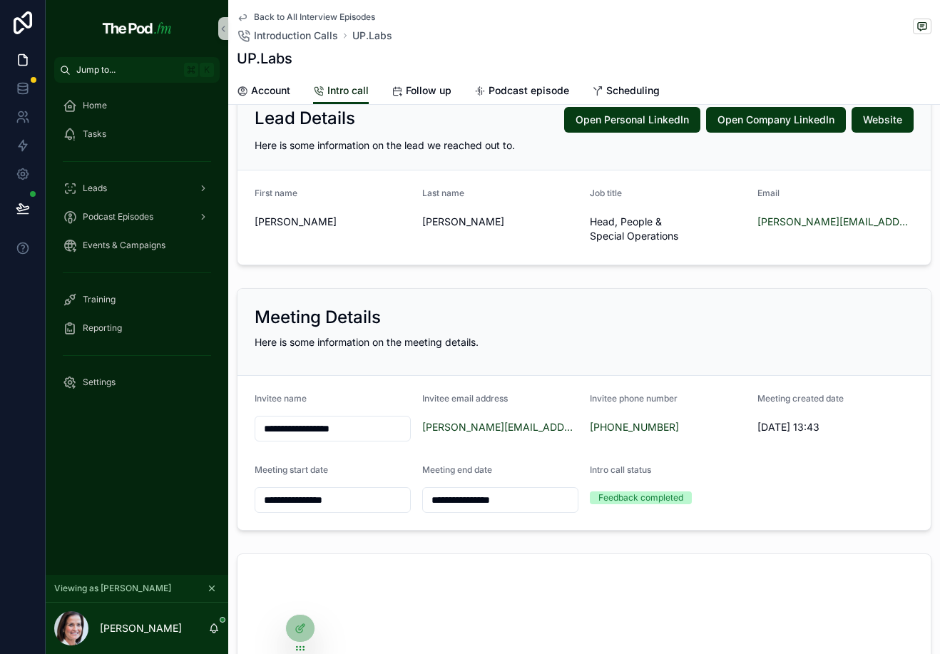
scroll to position [102, 0]
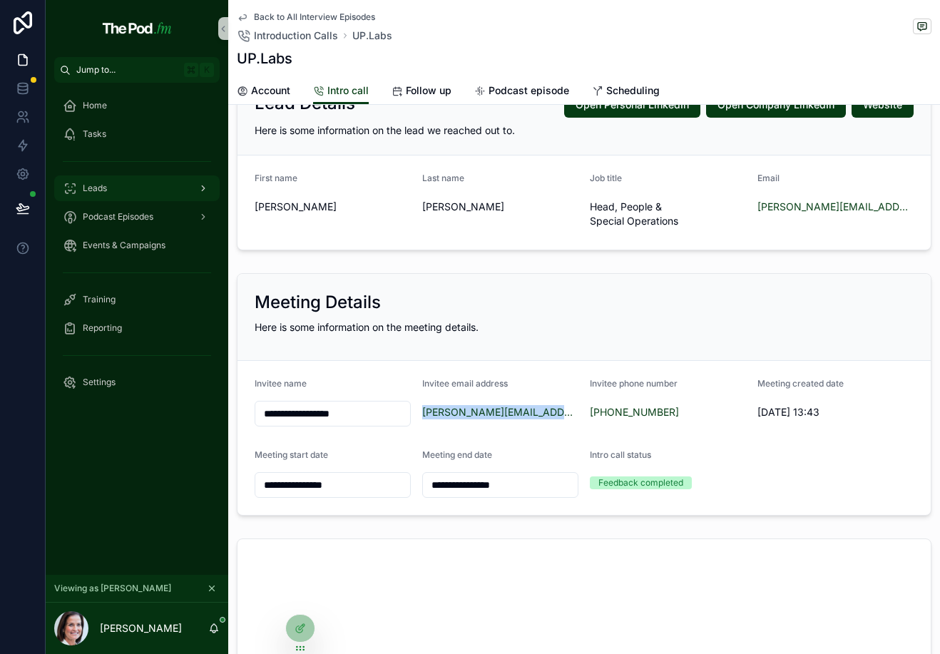
click at [167, 180] on div "Leads" at bounding box center [137, 188] width 148 height 23
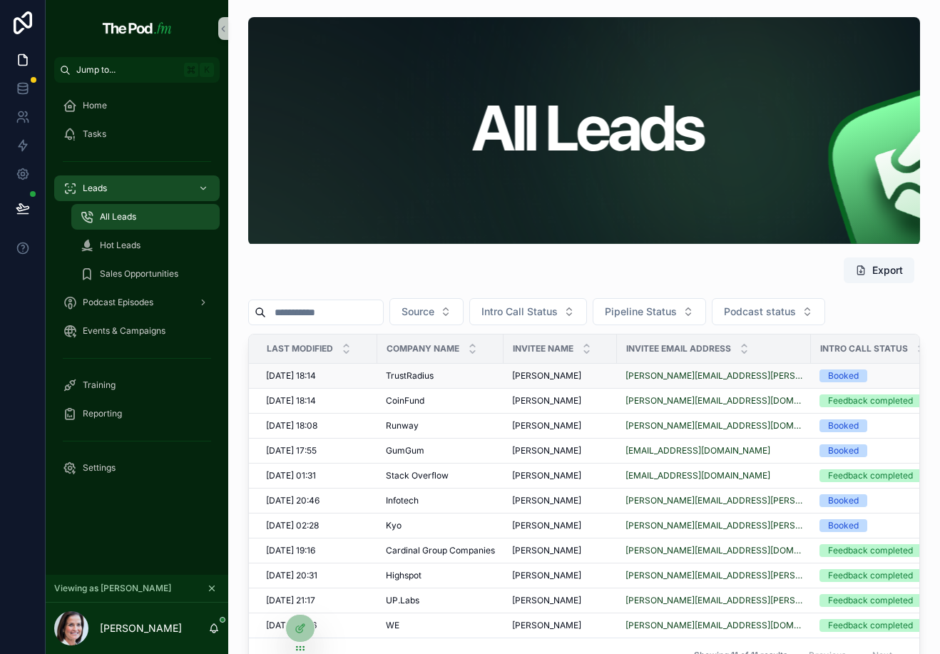
click at [467, 381] on div "TrustRadius TrustRadius" at bounding box center [440, 375] width 109 height 11
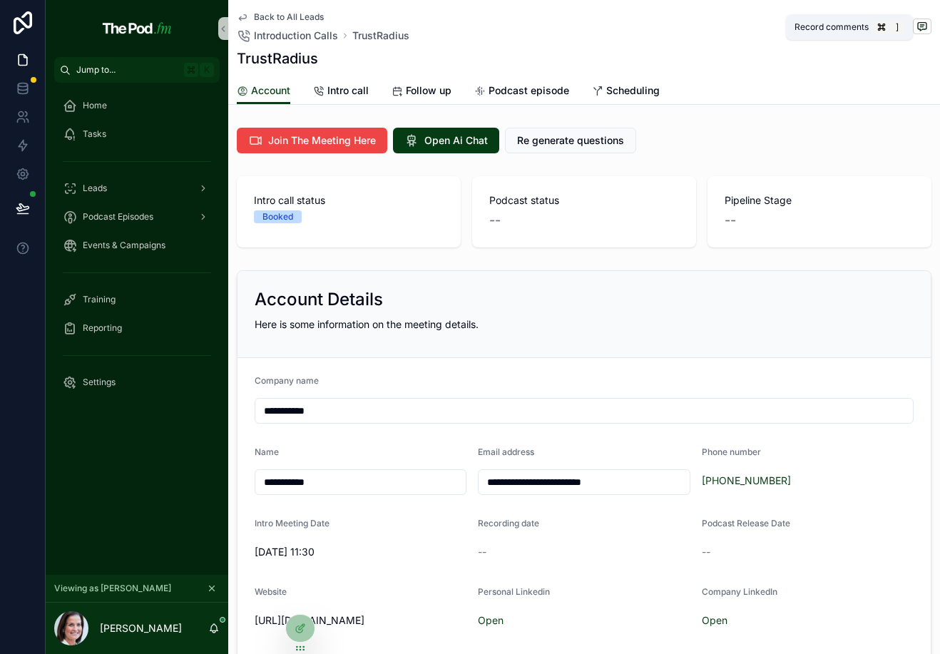
click at [918, 21] on icon "scrollable content" at bounding box center [921, 26] width 11 height 11
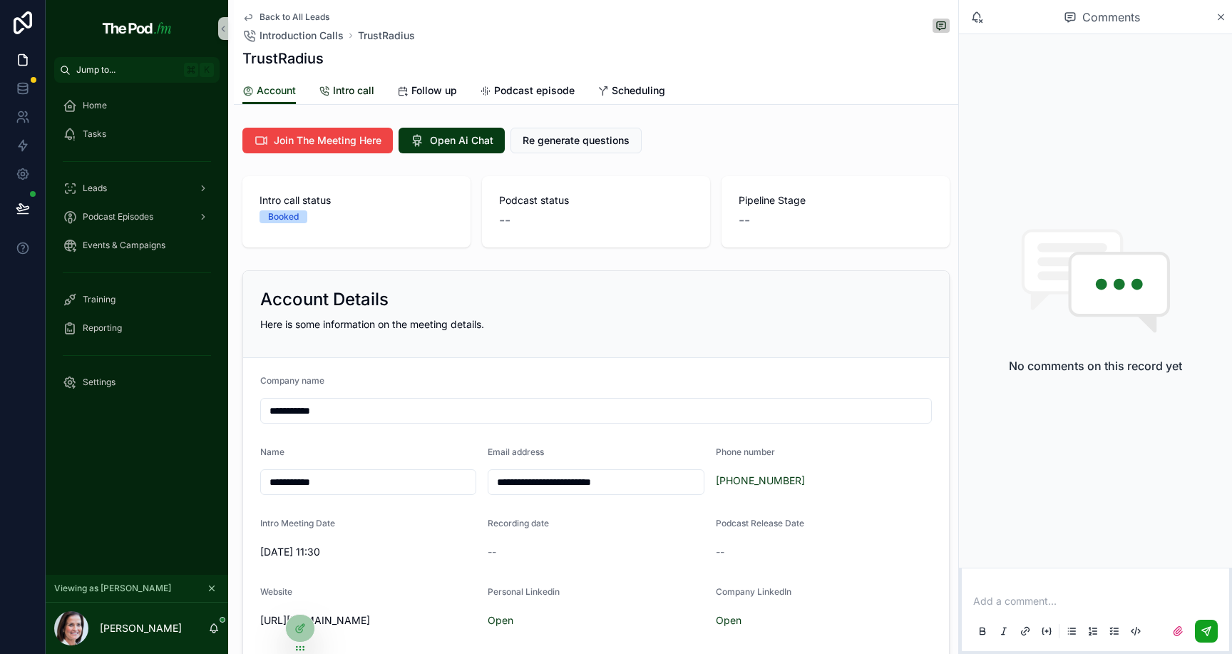
click at [352, 95] on span "Intro call" at bounding box center [353, 90] width 41 height 14
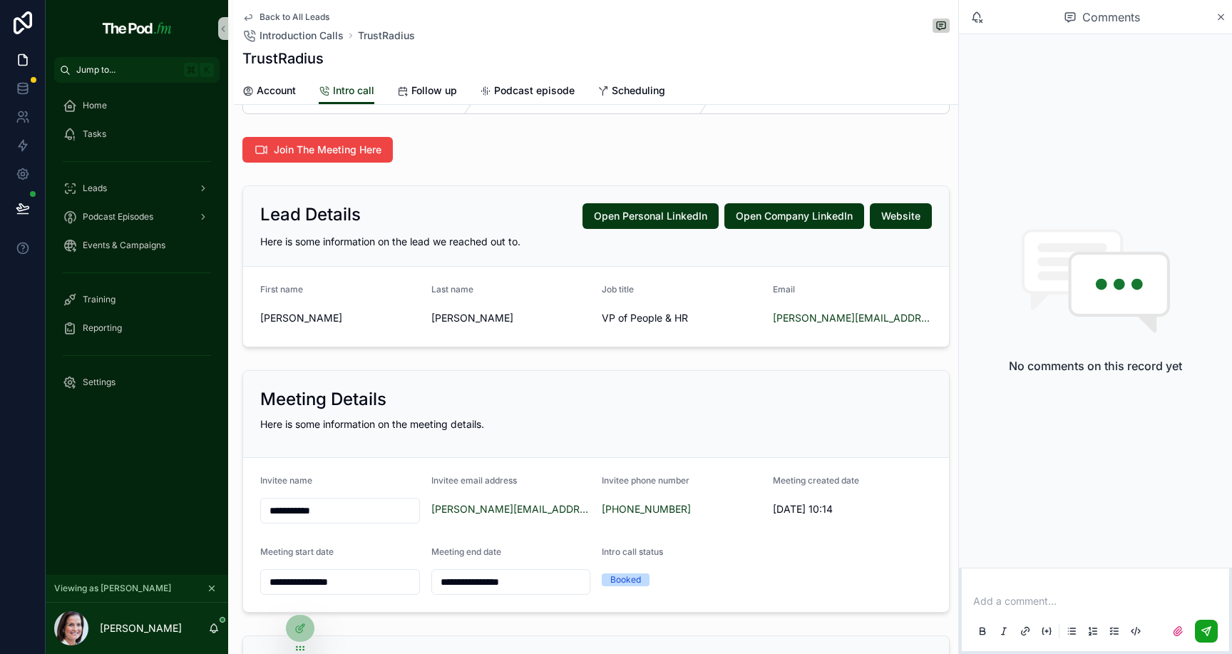
scroll to position [56, 0]
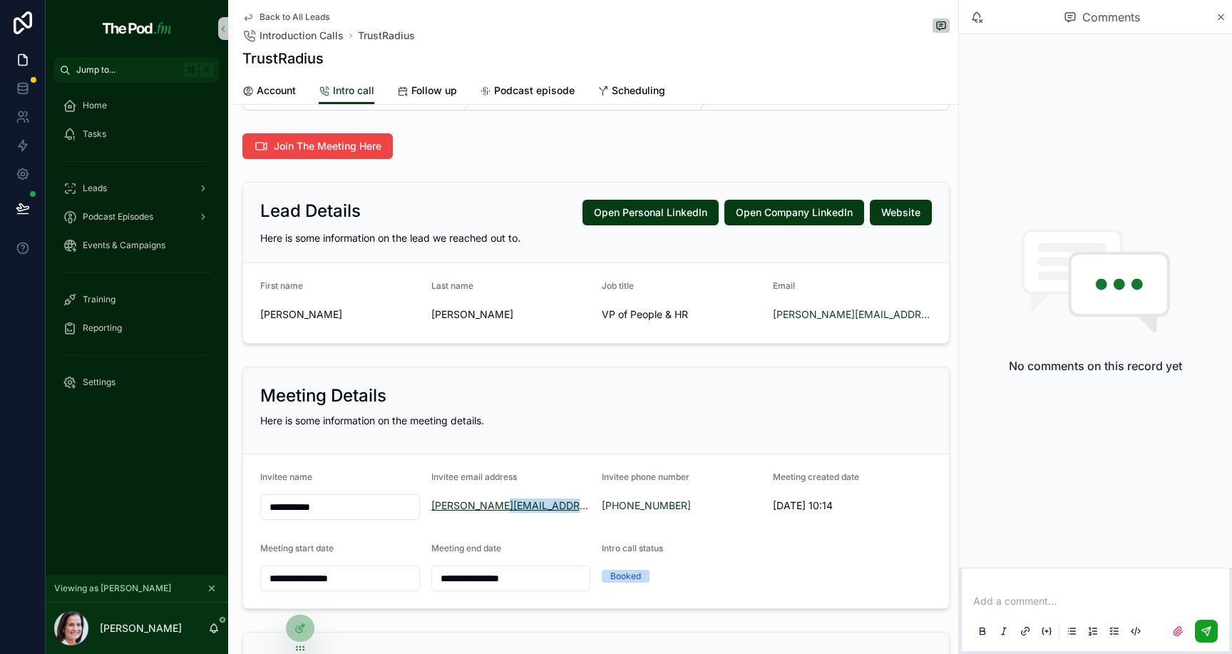
drag, startPoint x: 574, startPoint y: 510, endPoint x: 500, endPoint y: 507, distance: 74.2
click at [500, 507] on div "[PERSON_NAME][EMAIL_ADDRESS][PERSON_NAME][DOMAIN_NAME]" at bounding box center [511, 506] width 160 height 14
copy link "[DOMAIN_NAME]"
click at [496, 186] on div "Lead Details Open Personal LinkedIn Open Company LinkedIn Website Here is some …" at bounding box center [596, 223] width 706 height 81
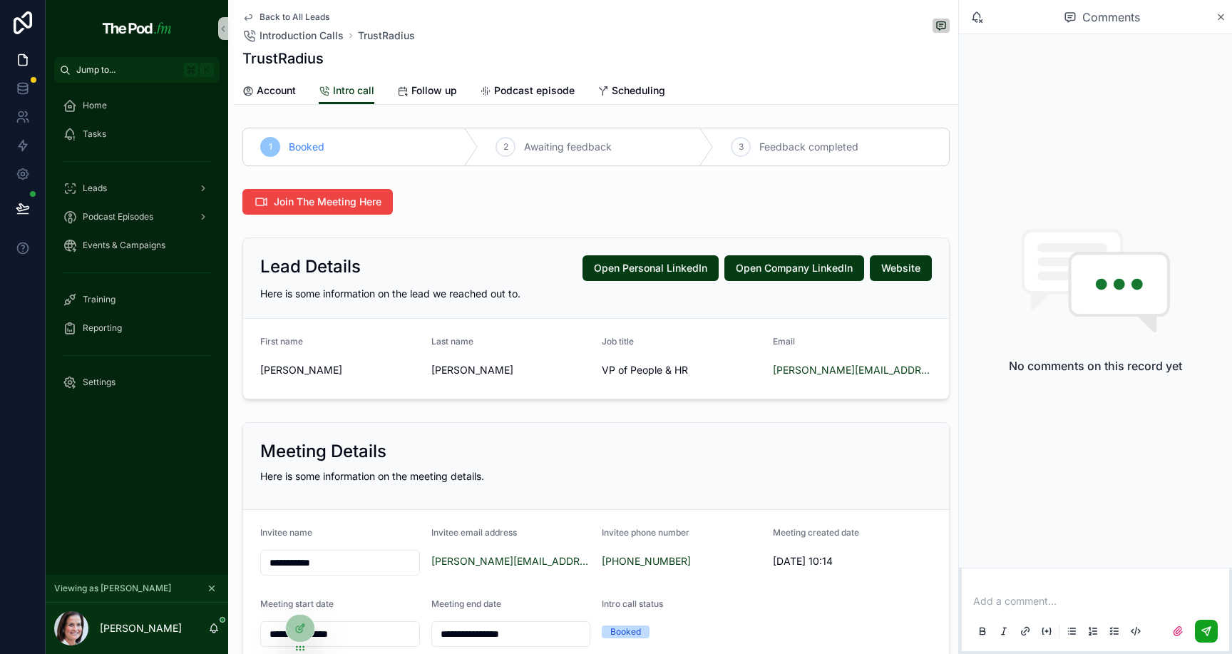
click at [298, 17] on span "Back to All Leads" at bounding box center [295, 16] width 70 height 11
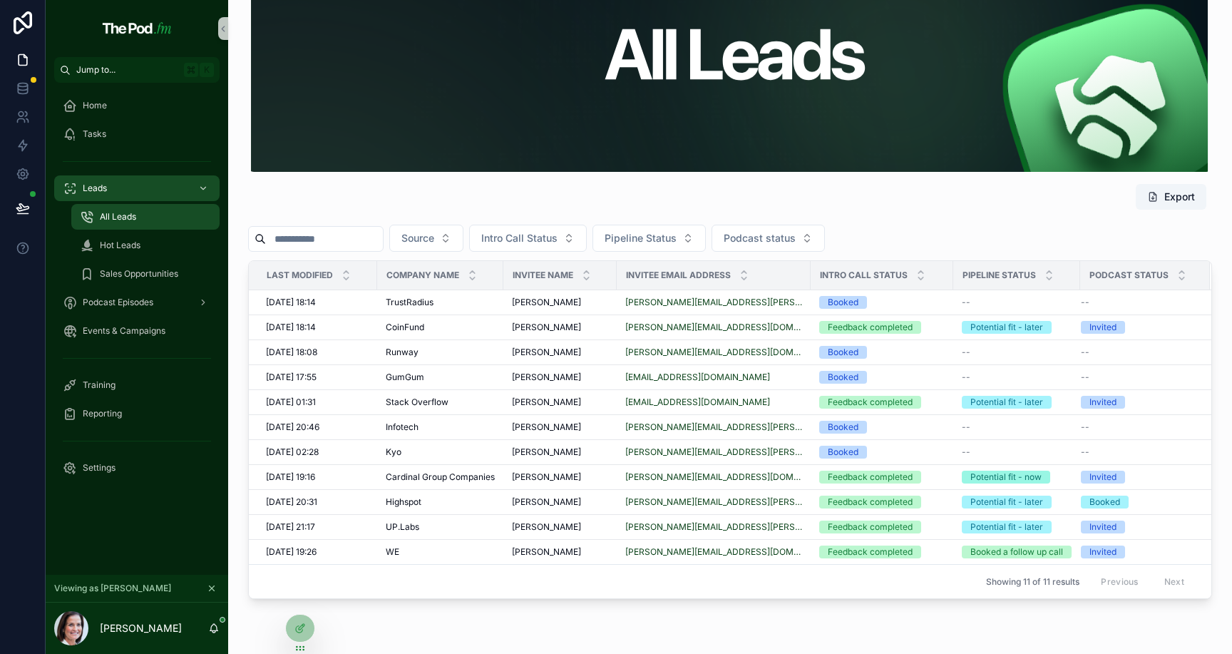
scroll to position [151, 0]
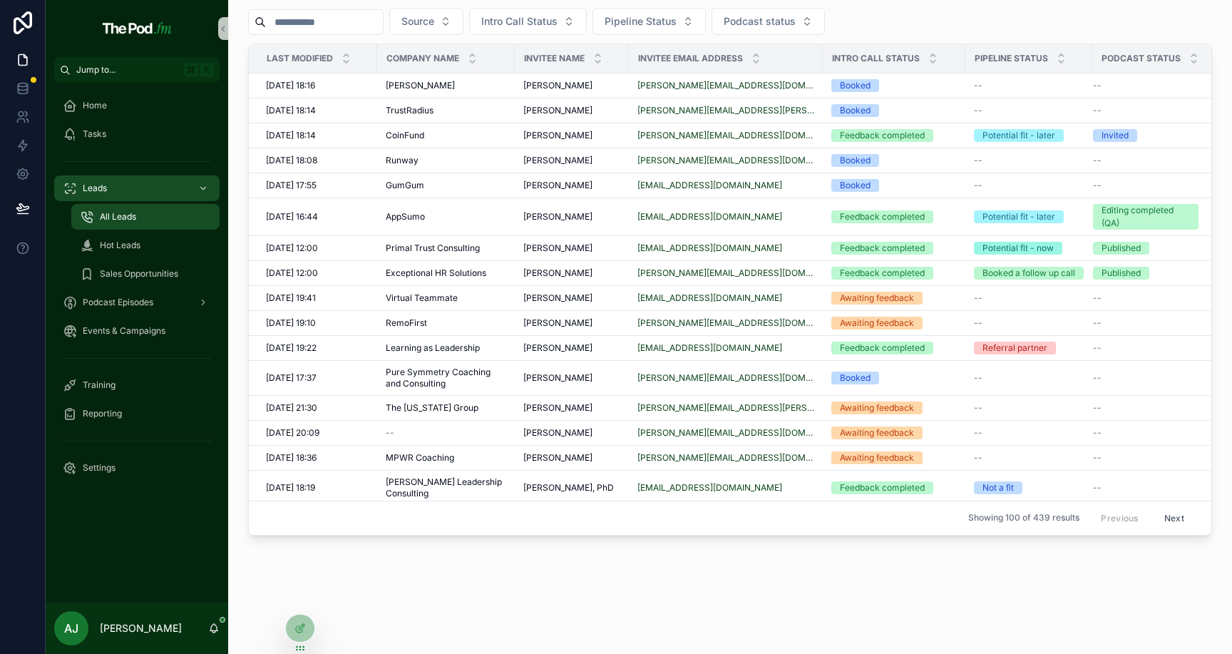
scroll to position [292, 0]
click at [301, 597] on icon at bounding box center [300, 597] width 11 height 11
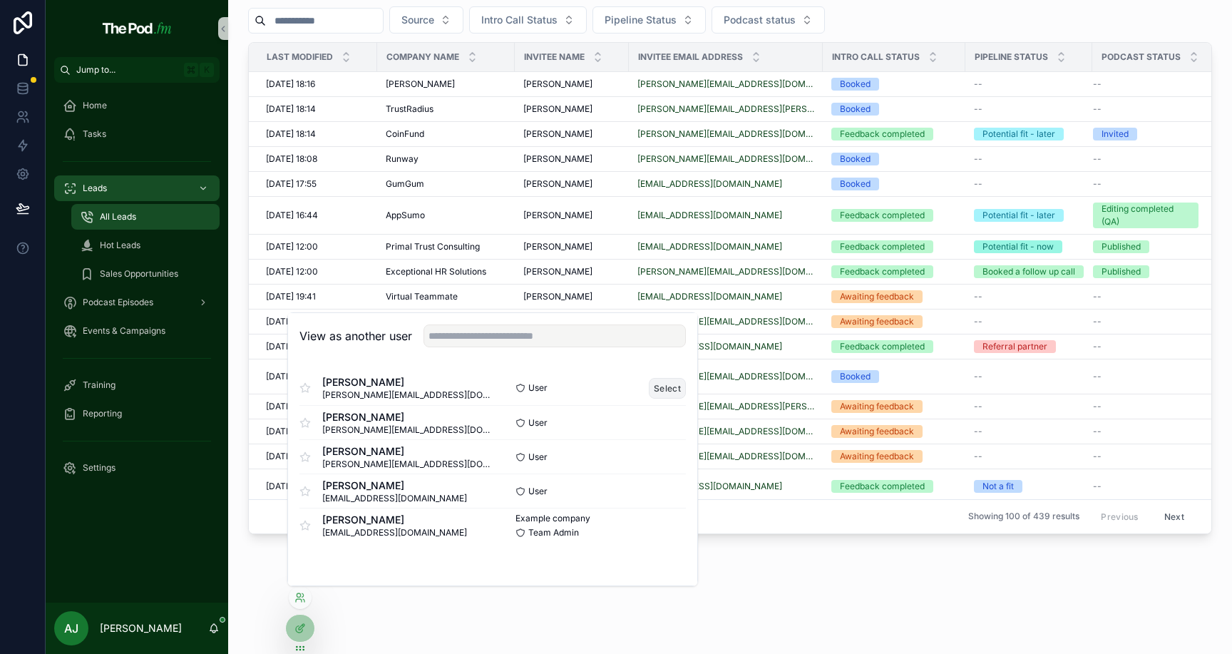
click at [663, 390] on button "Select" at bounding box center [667, 388] width 37 height 21
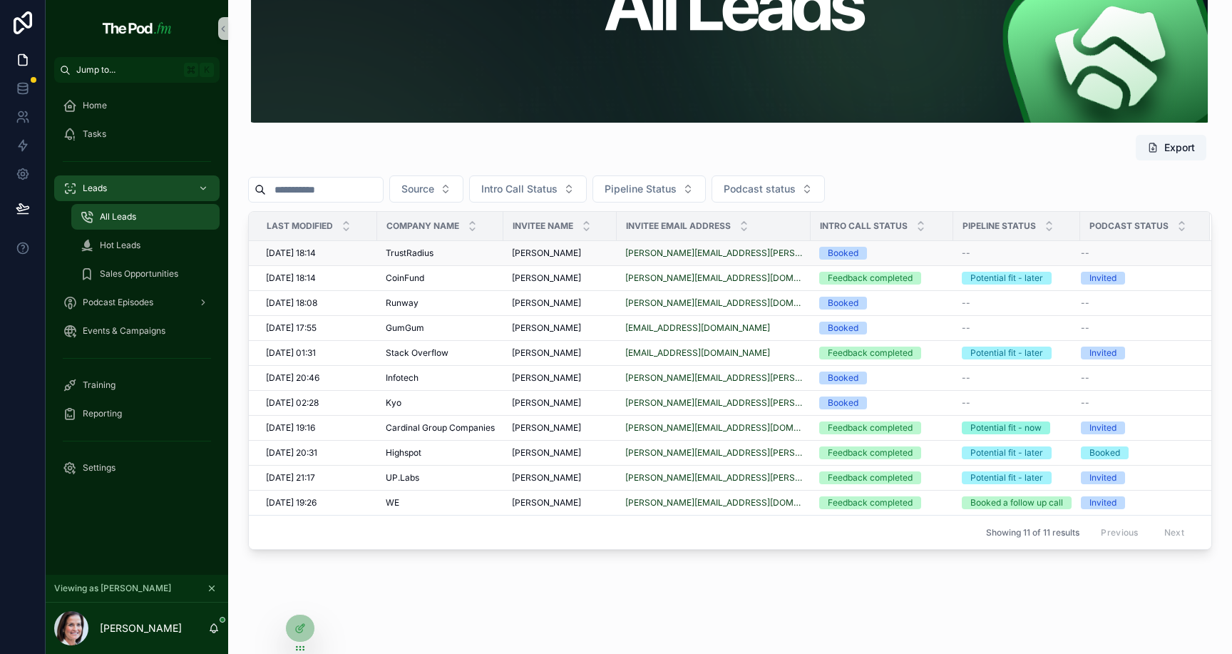
scroll to position [127, 0]
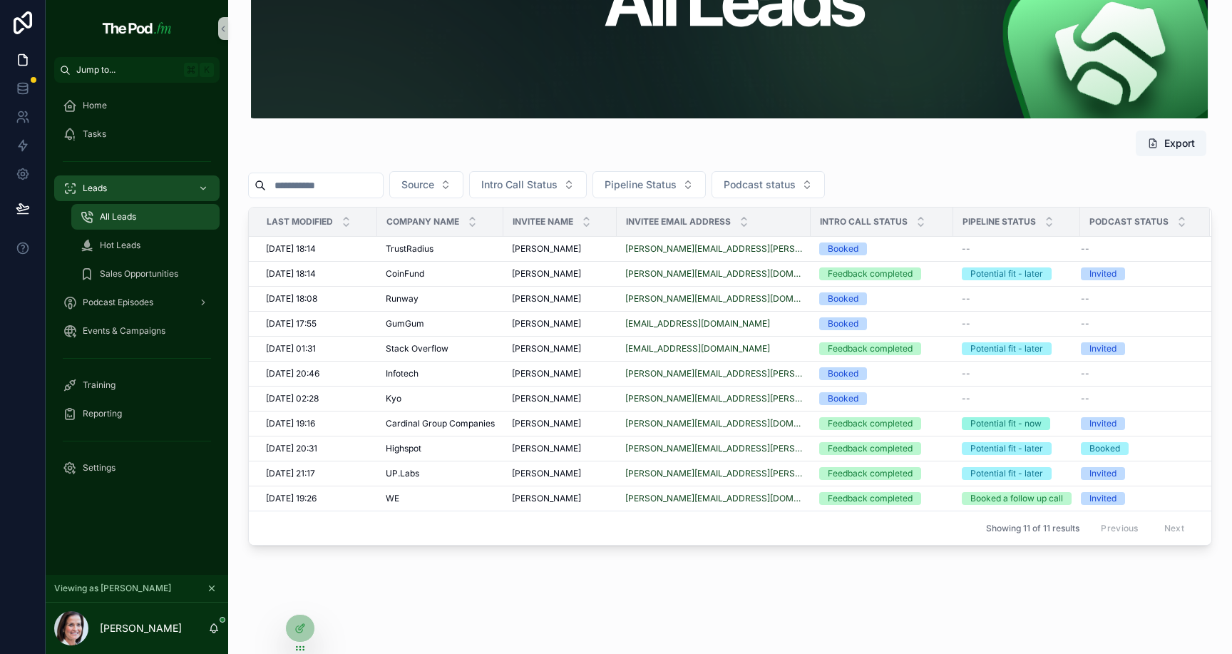
click at [544, 545] on div "Showing 11 of 11 results Previous Next" at bounding box center [730, 528] width 963 height 34
click at [606, 270] on div "Margaret Gabriel Margaret Gabriel" at bounding box center [560, 273] width 96 height 11
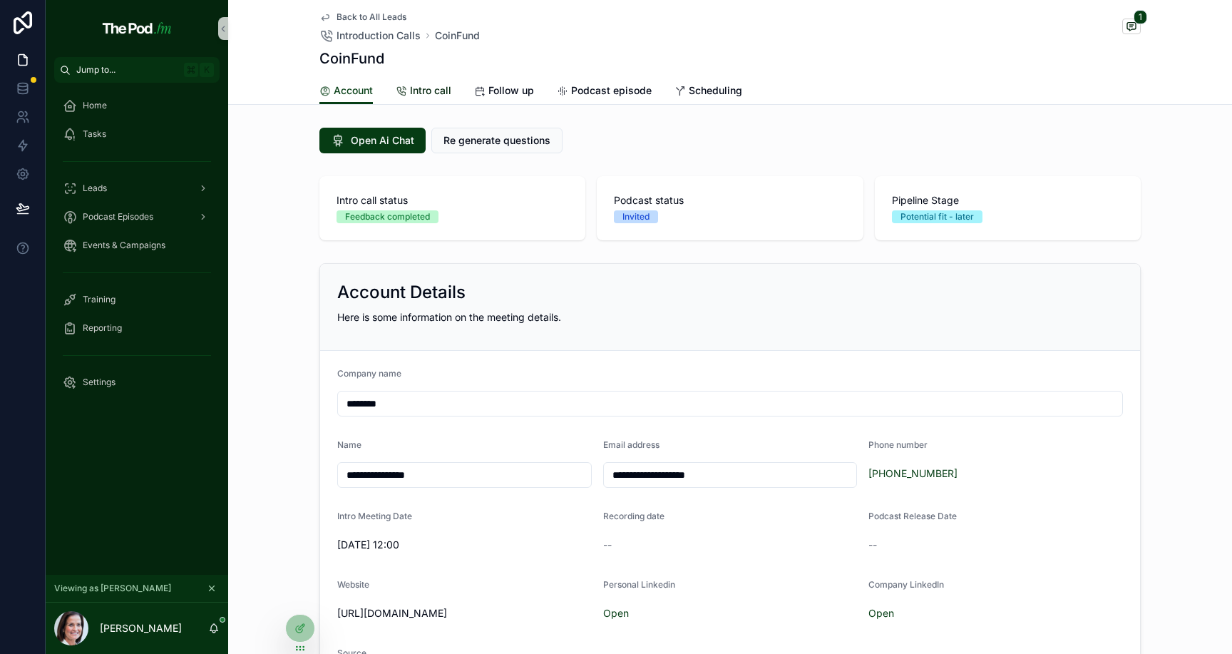
click at [434, 87] on span "Intro call" at bounding box center [430, 90] width 41 height 14
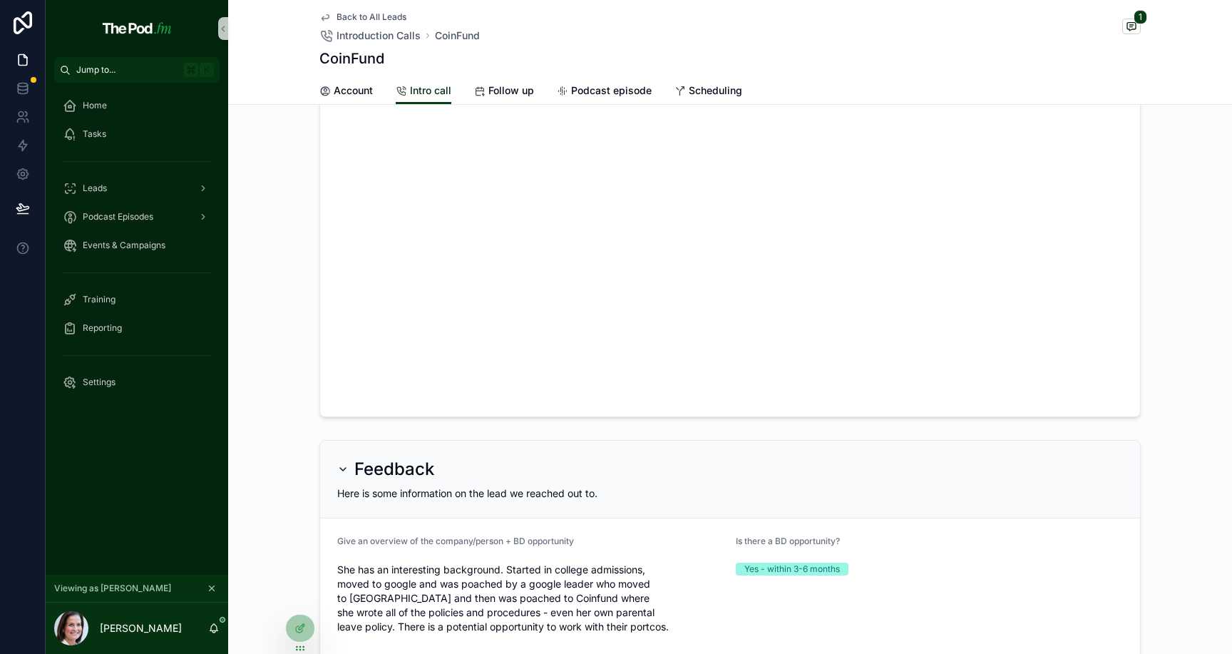
scroll to position [494, 0]
